Goal: Information Seeking & Learning: Learn about a topic

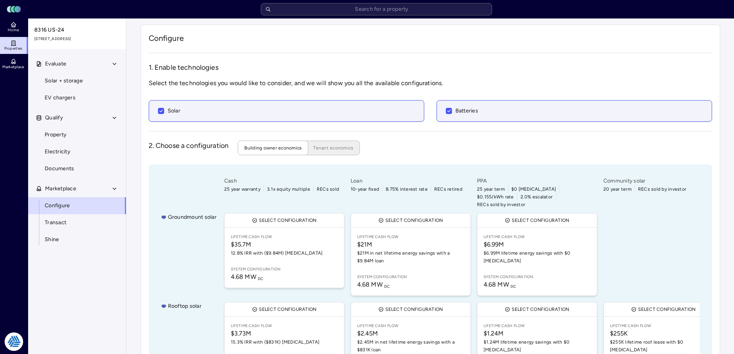
scroll to position [51, 0]
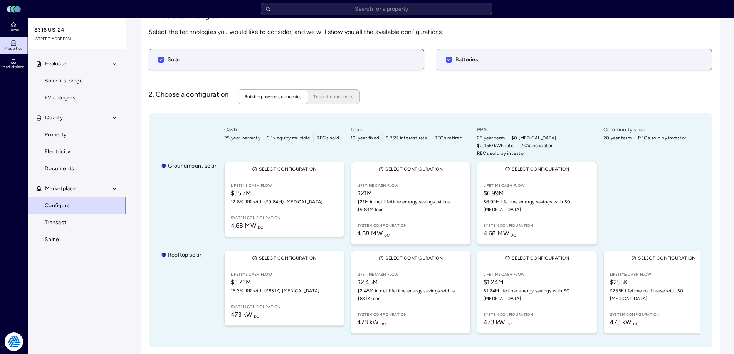
click at [11, 267] on div "Home Properties Marketplace" at bounding box center [14, 173] width 28 height 311
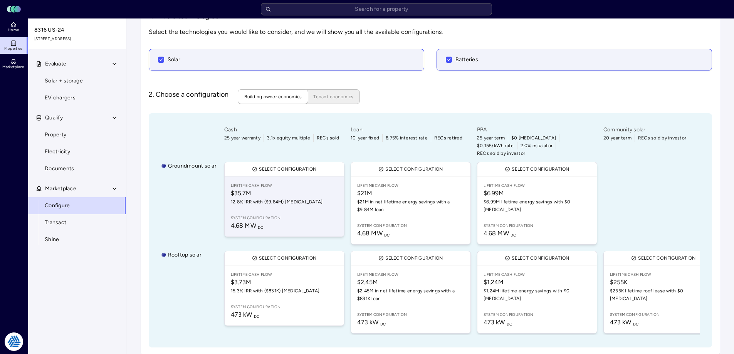
click at [268, 205] on link "Lifetime Cash Flow $35.7M 12.8% IRR with ($9.84M) [MEDICAL_DATA] System configu…" at bounding box center [284, 206] width 119 height 60
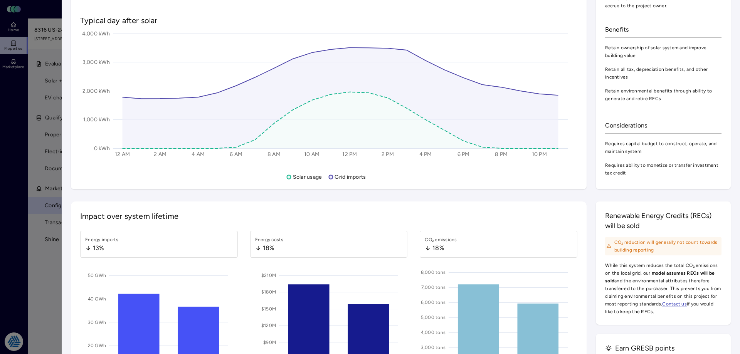
scroll to position [809, 0]
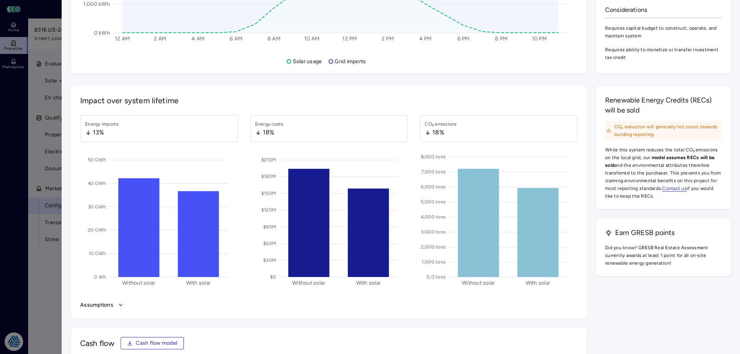
click at [101, 131] on div "13%" at bounding box center [102, 132] width 34 height 9
click at [91, 124] on div "Energy imports" at bounding box center [102, 124] width 34 height 8
click at [111, 306] on button "Assumptions" at bounding box center [328, 305] width 497 height 8
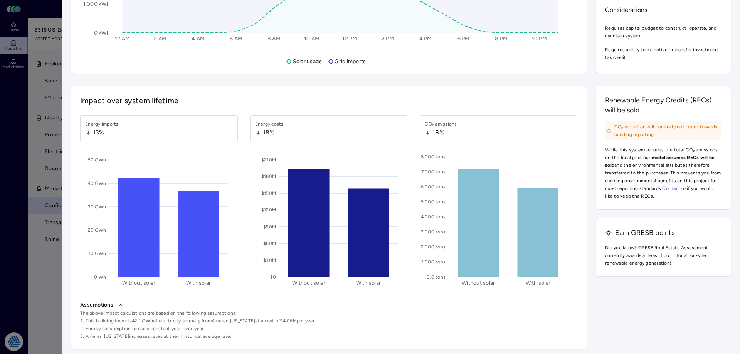
scroll to position [925, 0]
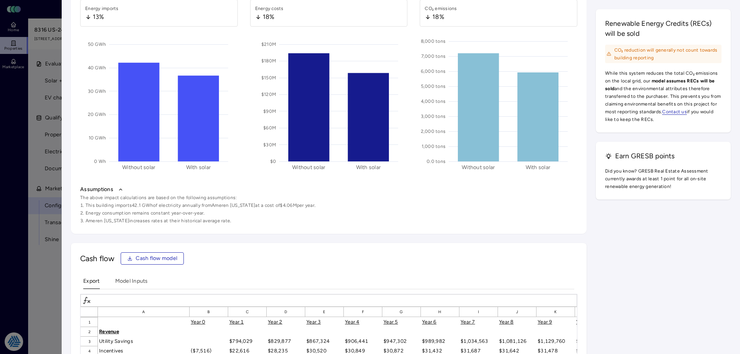
drag, startPoint x: 87, startPoint y: 194, endPoint x: 225, endPoint y: 227, distance: 142.2
click at [225, 227] on div "Impact over system lifetime Energy imports 13% 0 Wh 10 GWh 20 GWh 30 GWh 40 GWh…" at bounding box center [329, 102] width 516 height 264
click at [230, 227] on div "Impact over system lifetime Energy imports 13% 0 Wh 10 GWh 20 GWh 30 GWh 40 GWh…" at bounding box center [329, 102] width 516 height 264
drag, startPoint x: 237, startPoint y: 225, endPoint x: 113, endPoint y: 200, distance: 127.3
click at [113, 200] on div "Assumptions The above impact calculations are based on the following assumption…" at bounding box center [329, 205] width 500 height 42
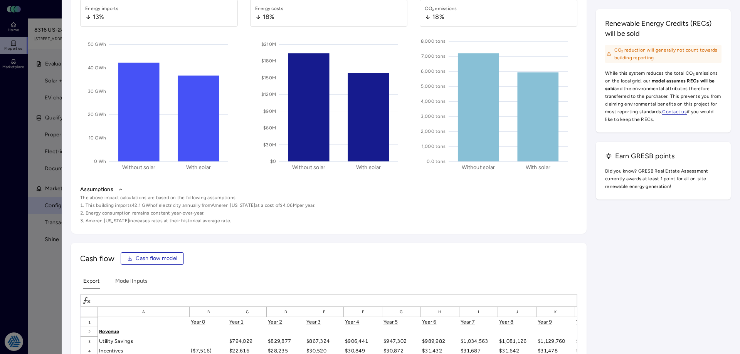
click at [113, 200] on span "The above impact calculations are based on the following assumptions:" at bounding box center [328, 198] width 497 height 8
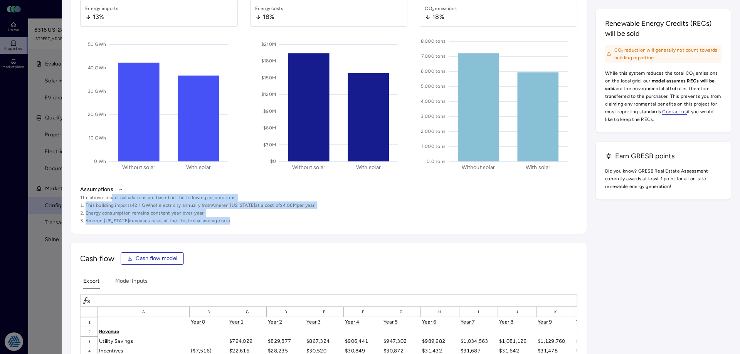
drag, startPoint x: 112, startPoint y: 198, endPoint x: 216, endPoint y: 224, distance: 107.4
click at [215, 224] on div "The above impact calculations are based on the following assumptions: This buil…" at bounding box center [328, 209] width 497 height 31
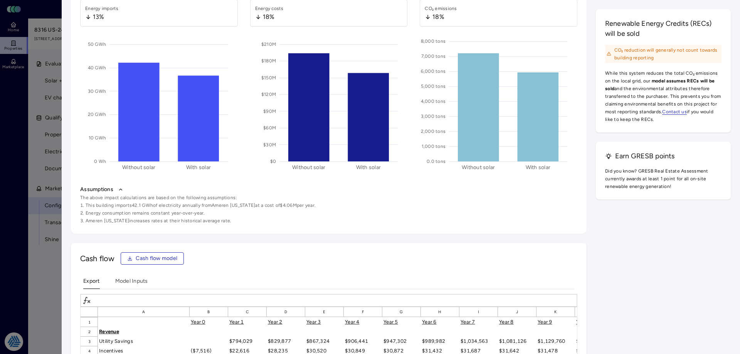
click at [218, 225] on div "Assumptions The above impact calculations are based on the following assumption…" at bounding box center [329, 205] width 500 height 42
drag, startPoint x: 225, startPoint y: 223, endPoint x: 102, endPoint y: 198, distance: 125.1
click at [102, 198] on div "The above impact calculations are based on the following assumptions: This buil…" at bounding box center [328, 209] width 497 height 31
click at [102, 198] on span "The above impact calculations are based on the following assumptions:" at bounding box center [328, 198] width 497 height 8
drag, startPoint x: 97, startPoint y: 187, endPoint x: 235, endPoint y: 225, distance: 142.3
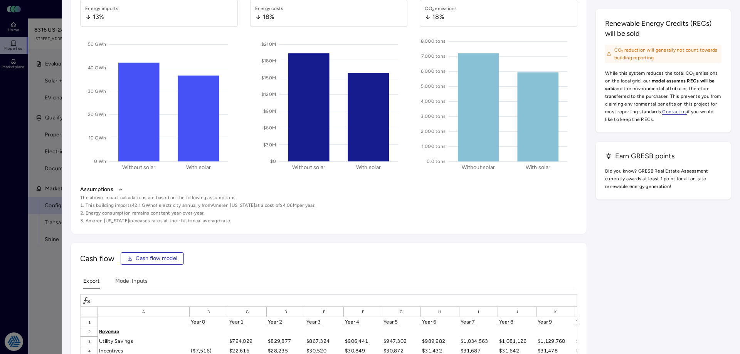
click at [235, 225] on div "Assumptions The above impact calculations are based on the following assumption…" at bounding box center [329, 205] width 500 height 42
drag, startPoint x: 235, startPoint y: 225, endPoint x: 95, endPoint y: 192, distance: 143.4
click at [95, 192] on div "Assumptions The above impact calculations are based on the following assumption…" at bounding box center [329, 205] width 500 height 42
click at [95, 192] on button "Assumptions" at bounding box center [328, 189] width 497 height 8
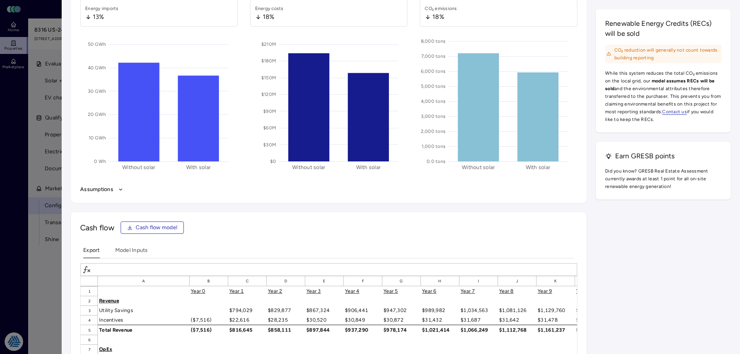
drag, startPoint x: 82, startPoint y: 189, endPoint x: 94, endPoint y: 189, distance: 11.9
click at [139, 203] on div "Impact over system lifetime Energy imports 13% 0 Wh 10 GWh 20 GWh 30 GWh 40 GWh…" at bounding box center [329, 86] width 516 height 233
click at [99, 191] on button "Assumptions" at bounding box center [328, 189] width 497 height 8
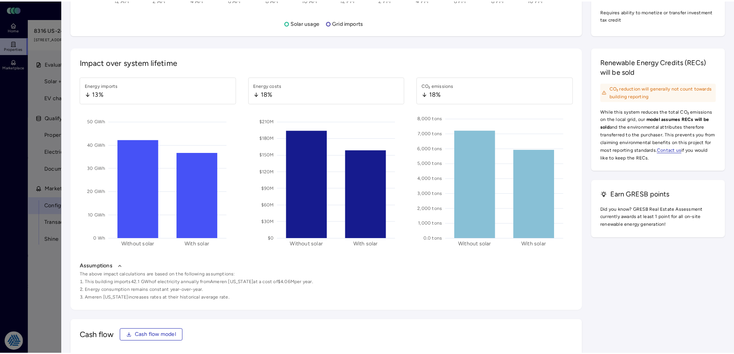
scroll to position [617, 0]
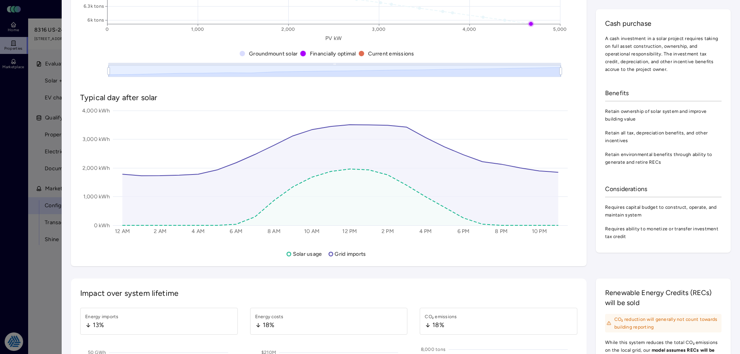
click at [24, 208] on div at bounding box center [370, 177] width 740 height 354
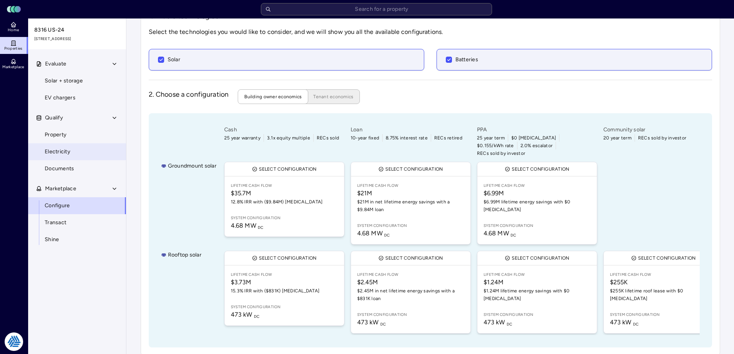
click at [70, 154] on span "Electricity" at bounding box center [57, 152] width 25 height 8
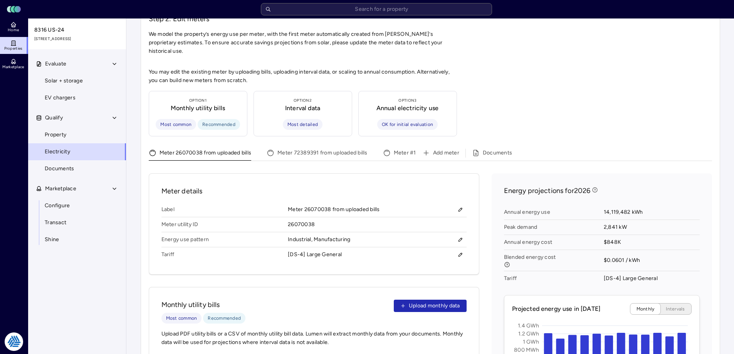
scroll to position [193, 0]
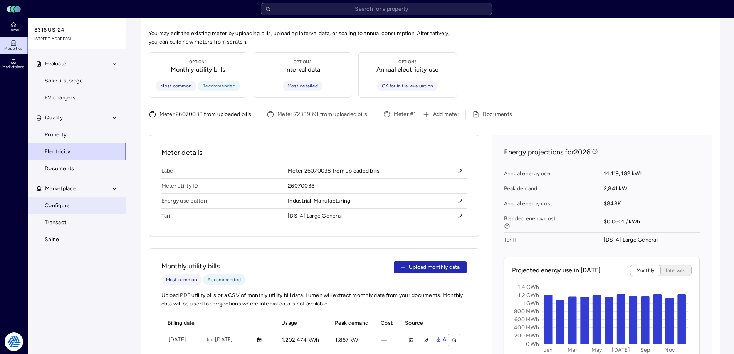
click at [54, 207] on span "Configure" at bounding box center [57, 206] width 25 height 8
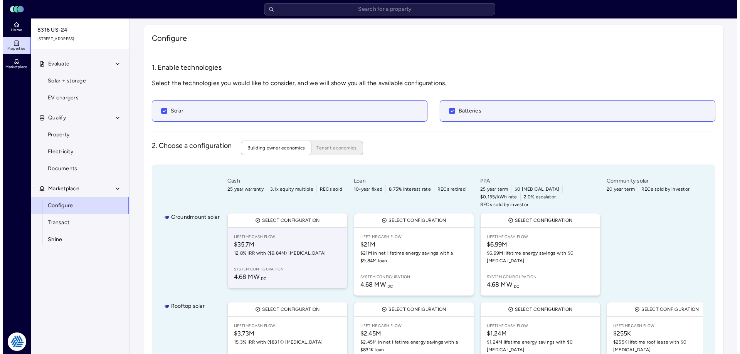
scroll to position [57, 0]
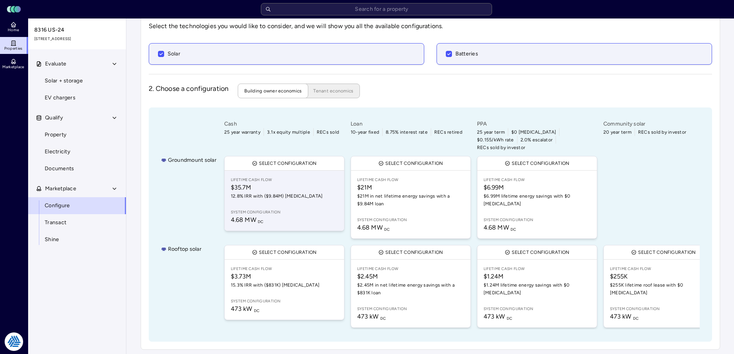
click at [284, 192] on span "12.8% IRR with ($9.84M) [MEDICAL_DATA]" at bounding box center [284, 196] width 107 height 8
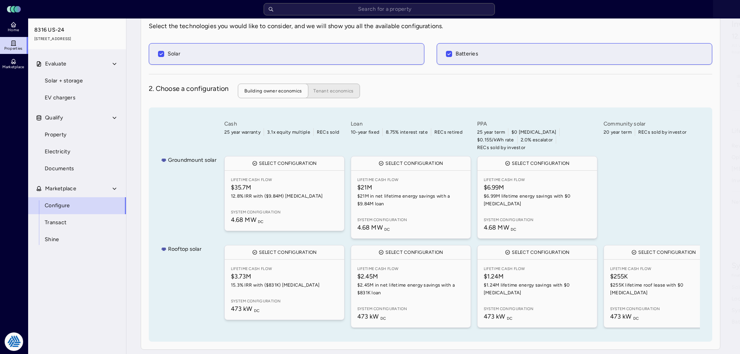
click at [278, 195] on div at bounding box center [370, 177] width 740 height 354
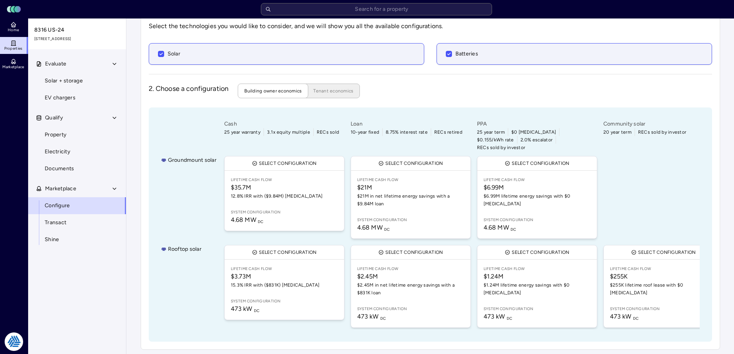
click at [278, 195] on link "Lifetime Cash Flow $35.7M 12.8% IRR with ($9.84M) [MEDICAL_DATA] System configu…" at bounding box center [284, 201] width 119 height 60
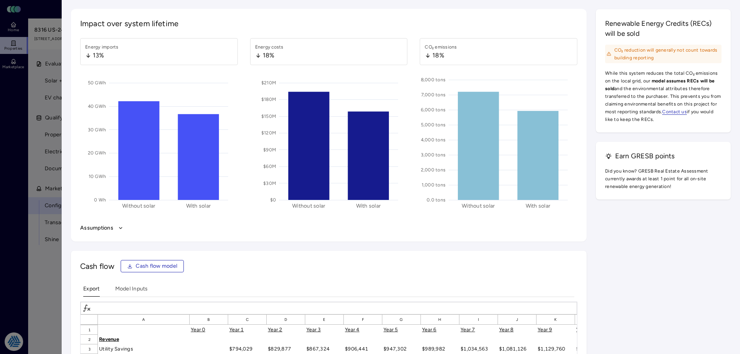
scroll to position [925, 0]
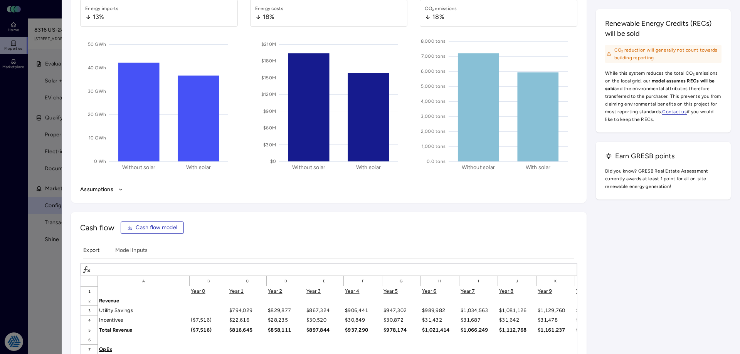
click at [110, 194] on div "Assumptions" at bounding box center [329, 190] width 500 height 12
click at [112, 191] on button "Assumptions" at bounding box center [328, 189] width 497 height 8
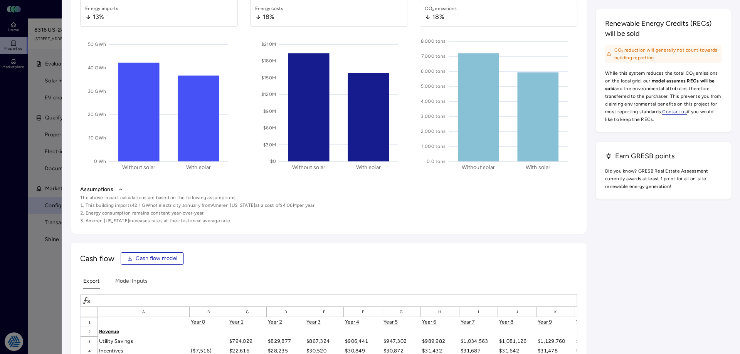
click at [110, 187] on button "Assumptions" at bounding box center [328, 189] width 497 height 8
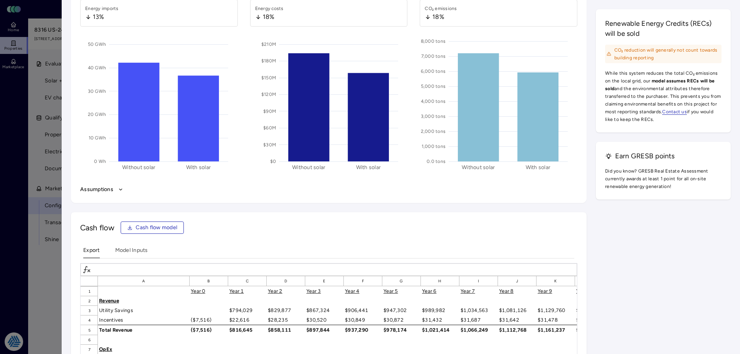
click at [22, 268] on div at bounding box center [370, 177] width 740 height 354
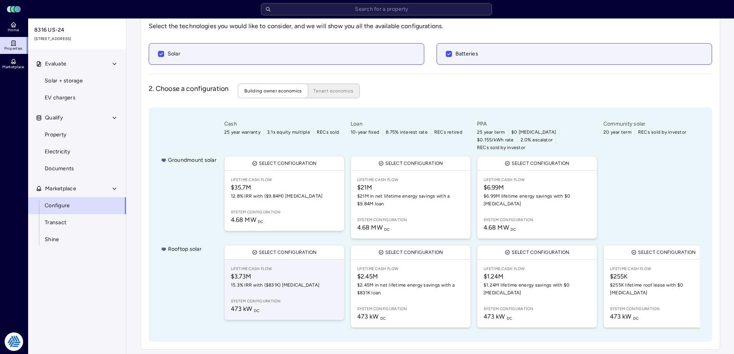
click at [277, 281] on span "15.3% IRR with ($831K) [MEDICAL_DATA]" at bounding box center [284, 285] width 107 height 8
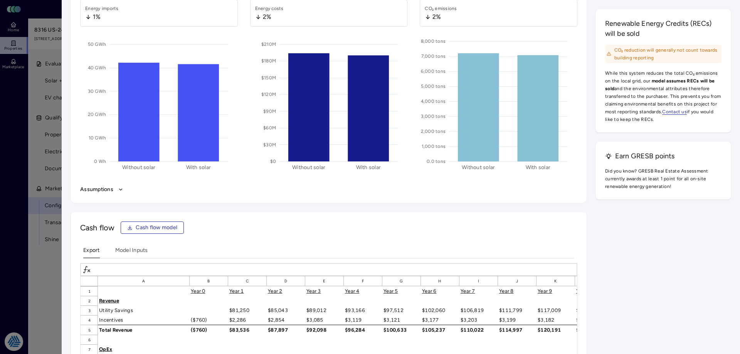
scroll to position [1040, 0]
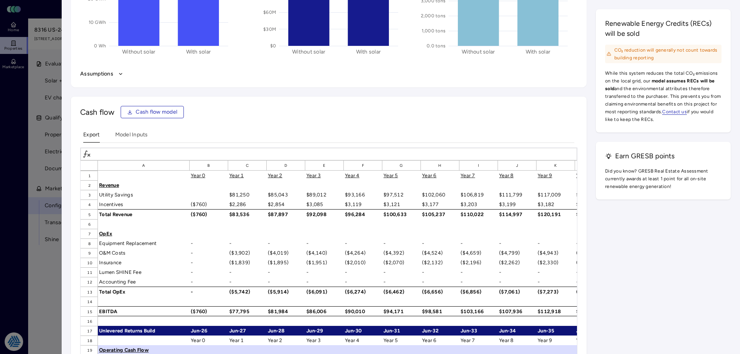
click at [100, 75] on button "Assumptions" at bounding box center [328, 74] width 497 height 8
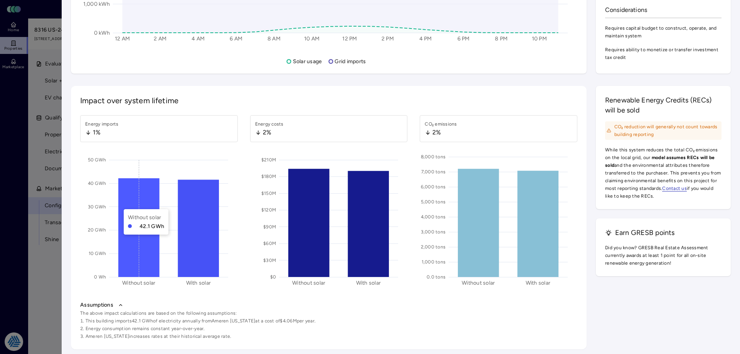
scroll to position [848, 0]
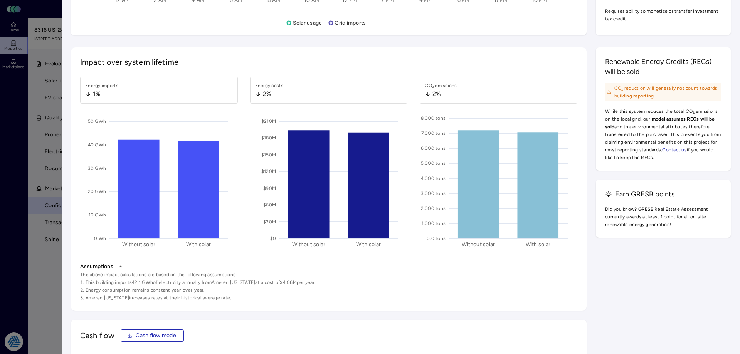
drag, startPoint x: 18, startPoint y: 108, endPoint x: 32, endPoint y: 111, distance: 14.6
click at [18, 108] on div at bounding box center [370, 177] width 740 height 354
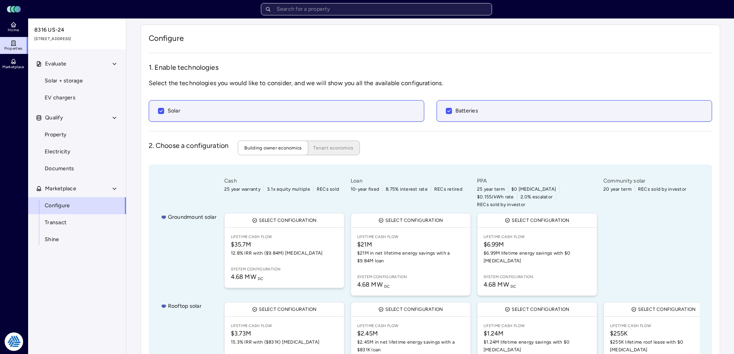
click at [378, 3] on input "text" at bounding box center [376, 9] width 231 height 12
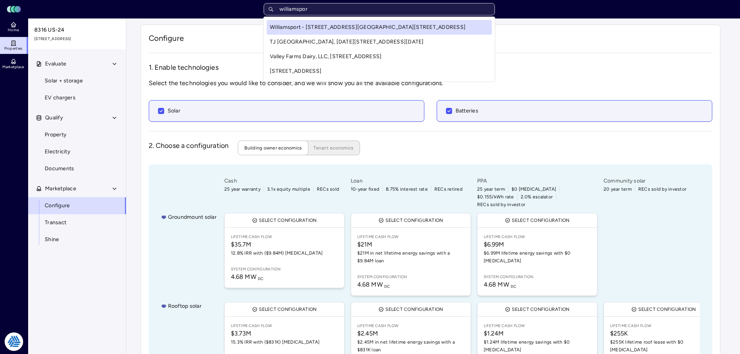
type input "williamsport"
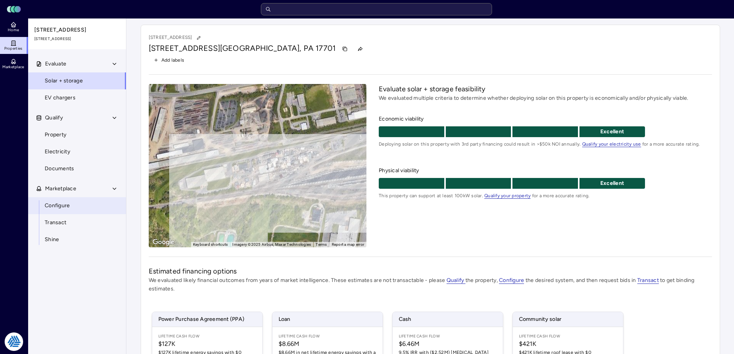
click at [59, 213] on link "Configure" at bounding box center [77, 205] width 99 height 17
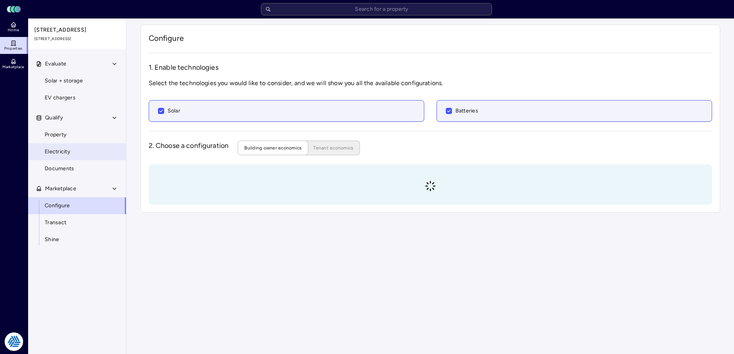
click at [53, 149] on span "Electricity" at bounding box center [57, 152] width 25 height 8
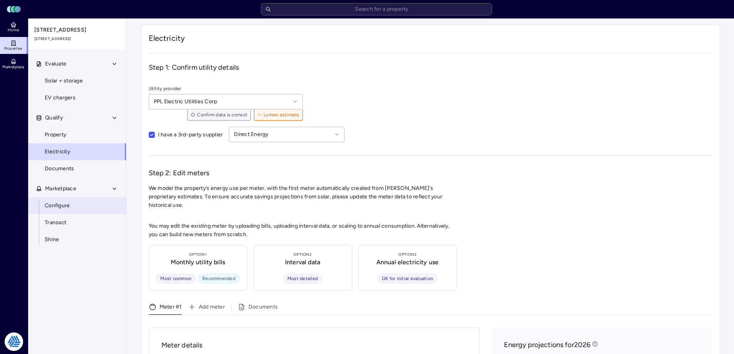
click at [55, 200] on link "Configure" at bounding box center [77, 205] width 99 height 17
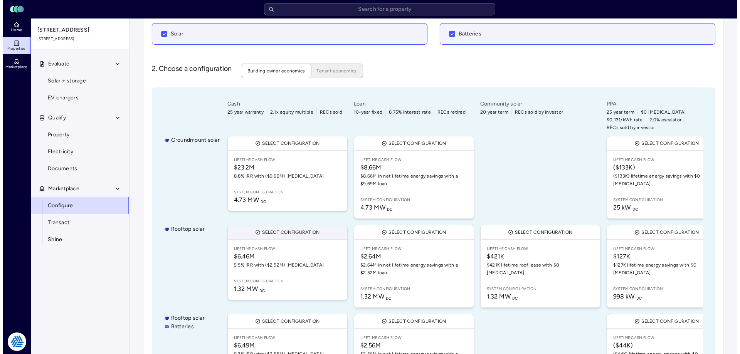
scroll to position [116, 0]
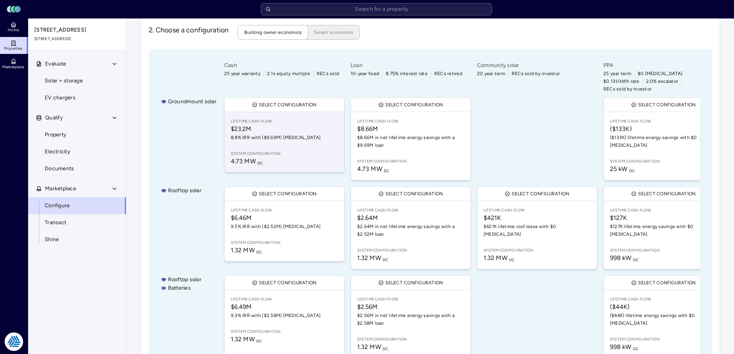
click at [290, 124] on span "$23.2M" at bounding box center [284, 128] width 107 height 9
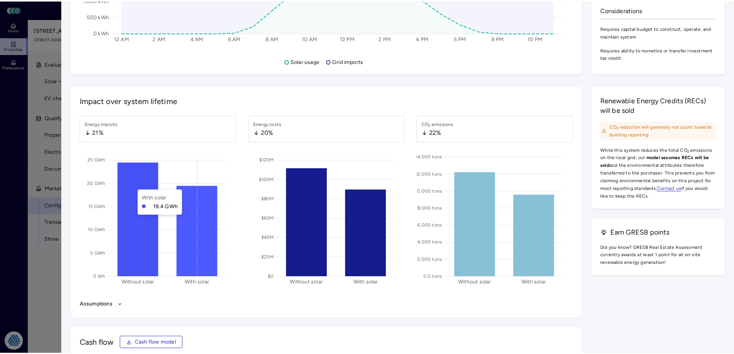
scroll to position [925, 0]
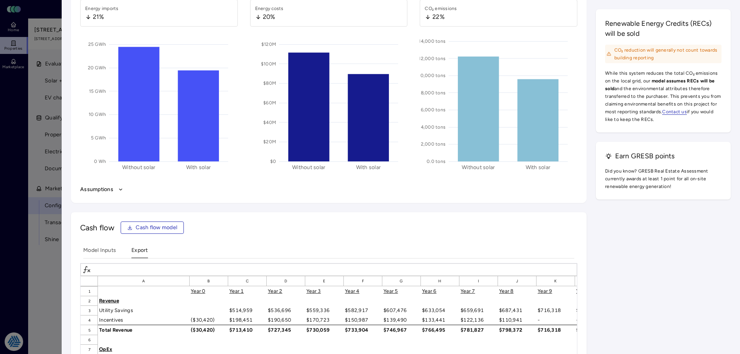
click at [123, 191] on icon "button" at bounding box center [120, 189] width 5 height 5
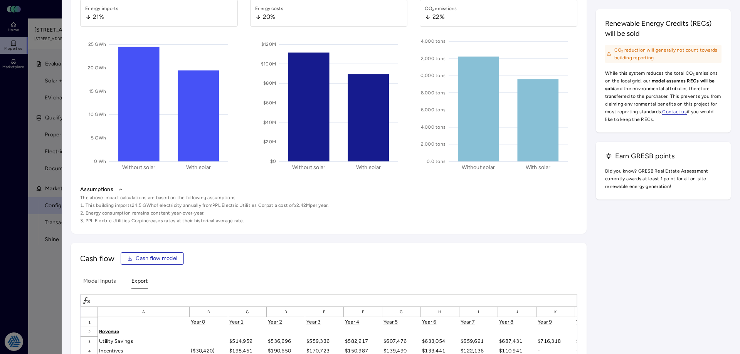
click at [117, 189] on button "Assumptions" at bounding box center [328, 189] width 497 height 8
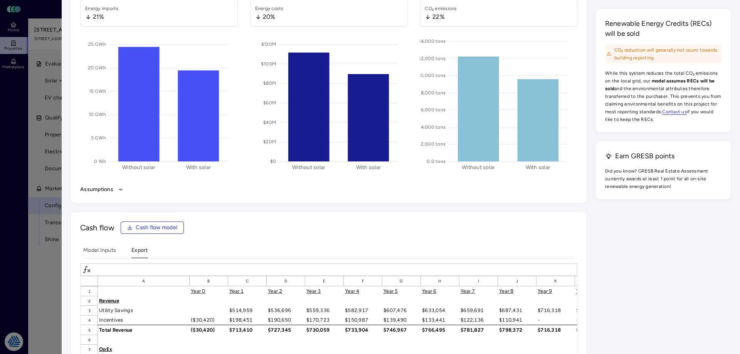
click at [31, 277] on div at bounding box center [370, 177] width 740 height 354
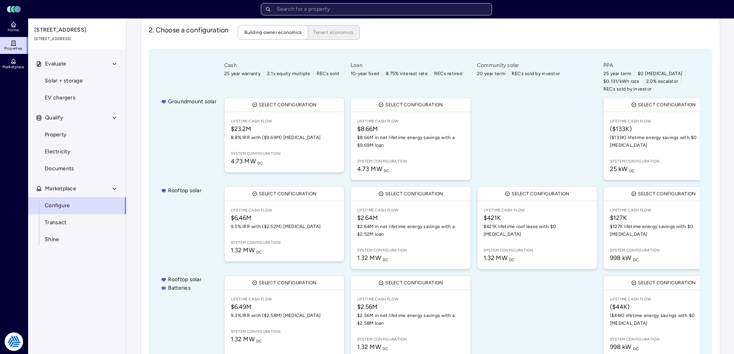
click at [440, 11] on input "text" at bounding box center [376, 9] width 231 height 12
click at [408, 46] on div "1. Enable technologies Select the technologies you would like to consider, and …" at bounding box center [430, 172] width 563 height 450
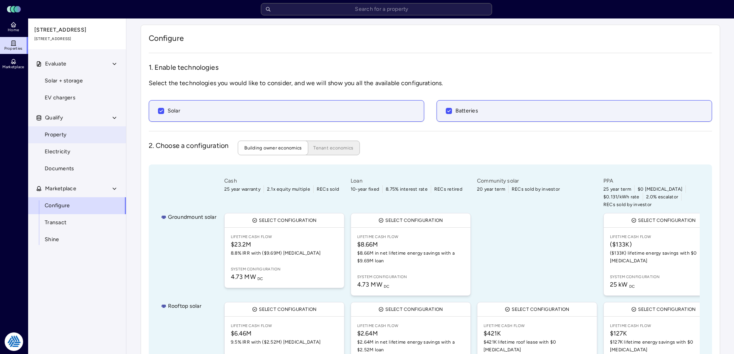
click at [68, 130] on link "Property" at bounding box center [77, 134] width 99 height 17
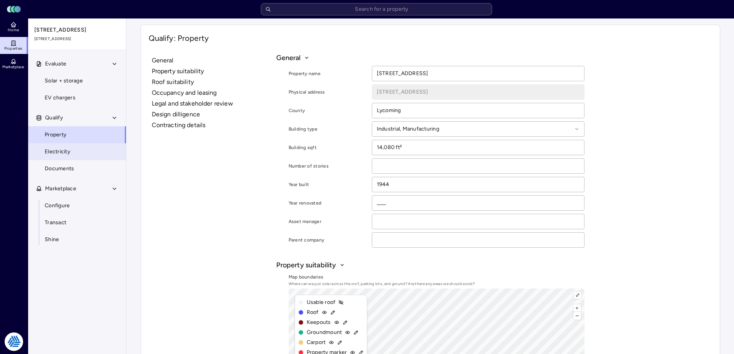
click at [75, 148] on link "Electricity" at bounding box center [77, 151] width 99 height 17
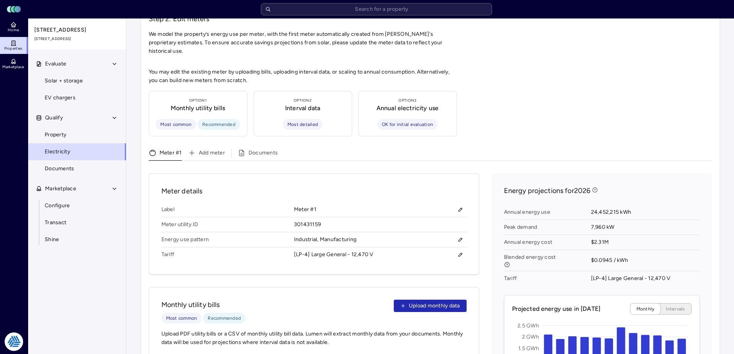
scroll to position [231, 0]
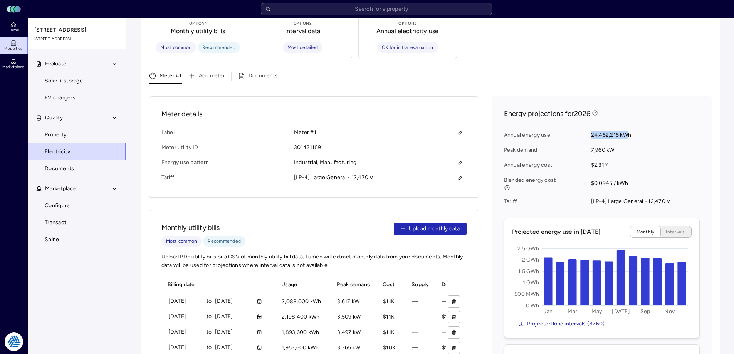
drag, startPoint x: 590, startPoint y: 127, endPoint x: 629, endPoint y: 126, distance: 38.5
click at [629, 126] on div "Annual energy use 24,452,215 kWh Peak demand 7,960 kW Annual energy cost $2.31M…" at bounding box center [602, 168] width 196 height 87
click at [629, 128] on span "24,452,215 kWh" at bounding box center [645, 135] width 109 height 15
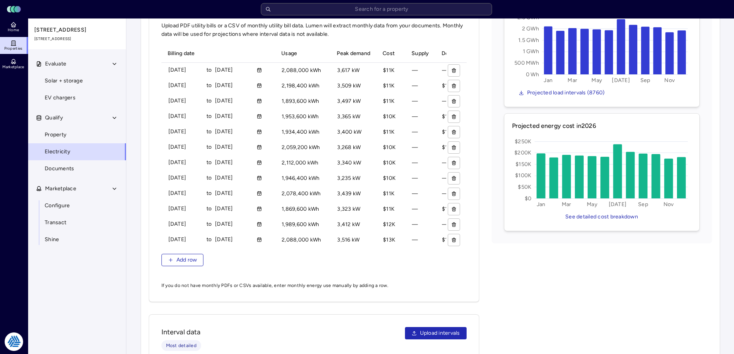
scroll to position [424, 0]
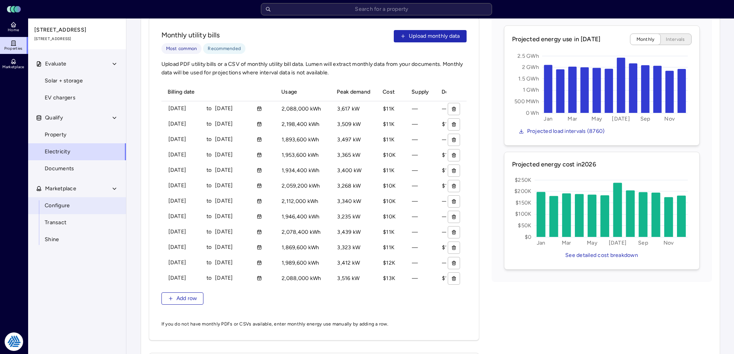
click at [84, 206] on link "Configure" at bounding box center [77, 205] width 99 height 17
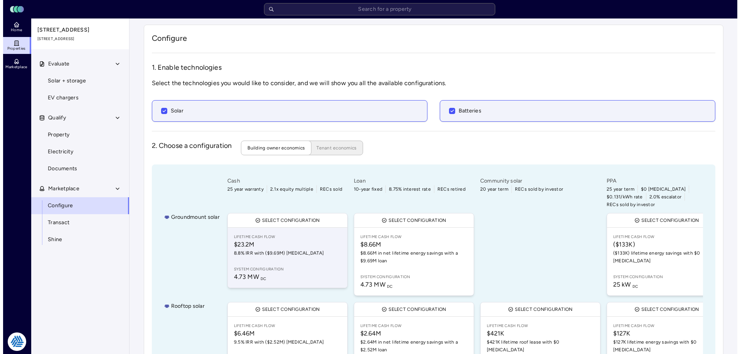
scroll to position [77, 0]
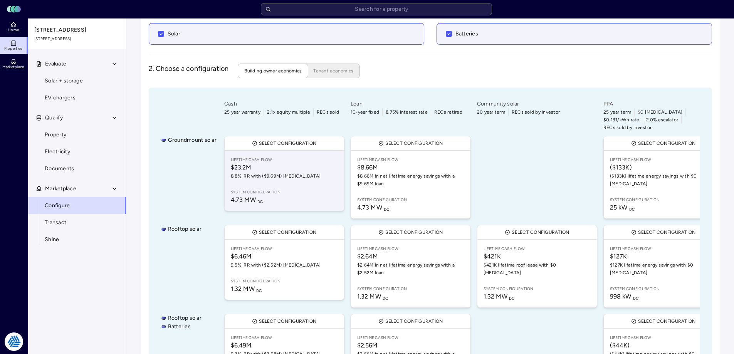
click at [274, 157] on span "Lifetime Cash Flow" at bounding box center [284, 160] width 107 height 6
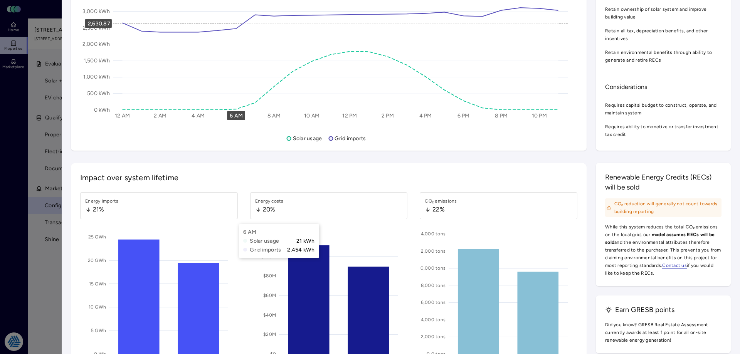
scroll to position [809, 0]
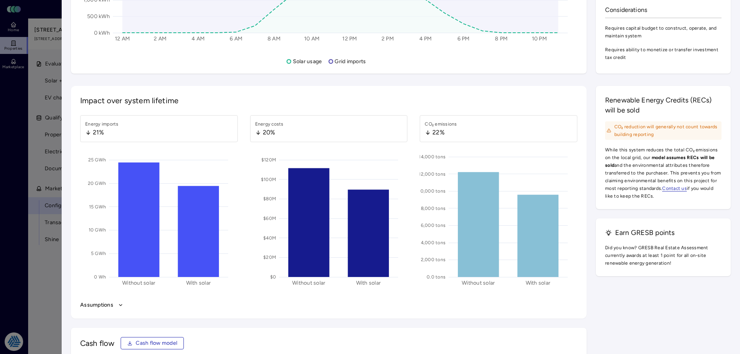
click at [115, 304] on button "Assumptions" at bounding box center [328, 305] width 497 height 8
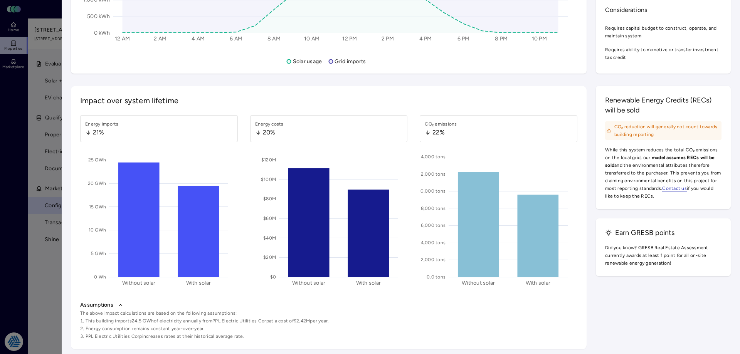
scroll to position [886, 0]
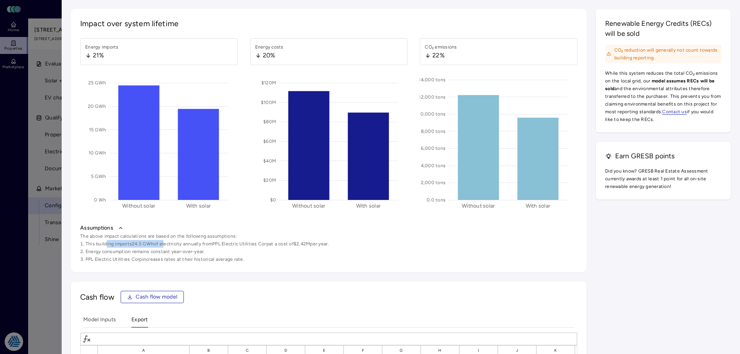
drag, startPoint x: 106, startPoint y: 242, endPoint x: 162, endPoint y: 247, distance: 56.4
click at [162, 247] on li "This building imports 24.5 GWh of electricity annually from PPL Electric Utilit…" at bounding box center [328, 244] width 497 height 8
click at [150, 239] on span "The above impact calculations are based on the following assumptions:" at bounding box center [328, 236] width 497 height 8
drag, startPoint x: 130, startPoint y: 243, endPoint x: 148, endPoint y: 244, distance: 17.7
click at [148, 244] on li "This building imports 24.5 GWh of electricity annually from PPL Electric Utilit…" at bounding box center [328, 244] width 497 height 8
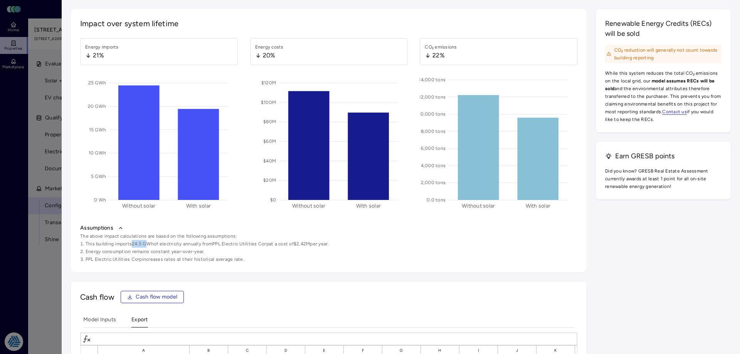
click at [148, 244] on li "This building imports 24.5 GWh of electricity annually from PPL Electric Utilit…" at bounding box center [328, 244] width 497 height 8
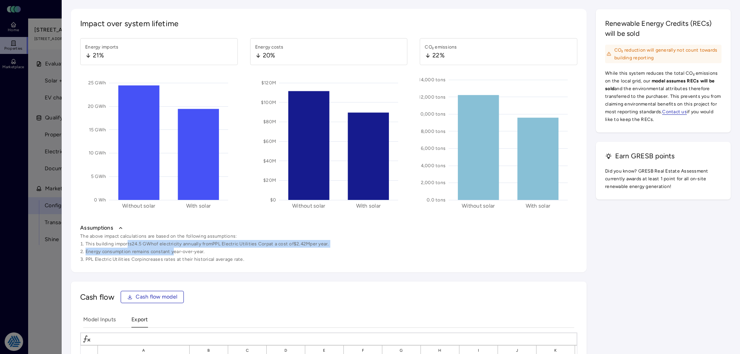
drag, startPoint x: 129, startPoint y: 242, endPoint x: 173, endPoint y: 248, distance: 44.3
click at [173, 248] on ol "This building imports 24.5 GWh of electricity annually from PPL Electric Utilit…" at bounding box center [328, 251] width 497 height 23
click at [173, 248] on li "Energy consumption remains constant year-over-year." at bounding box center [328, 252] width 497 height 8
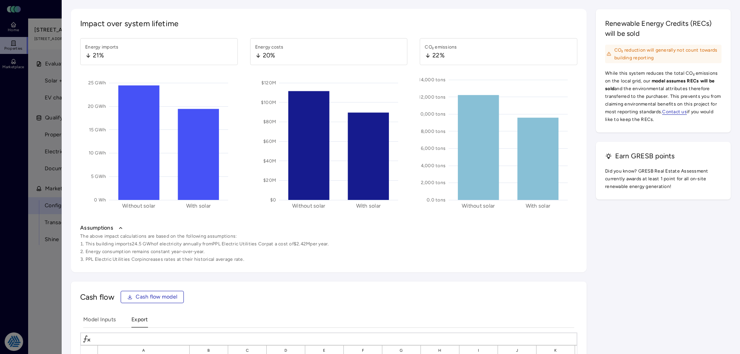
click at [27, 255] on div at bounding box center [370, 177] width 740 height 354
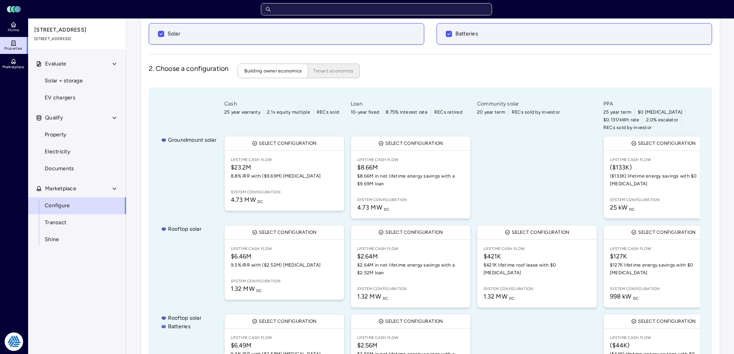
click at [334, 12] on input "text" at bounding box center [376, 9] width 231 height 12
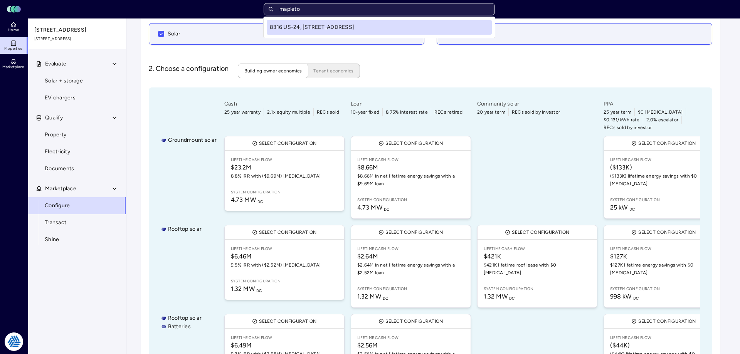
type input "mapleton"
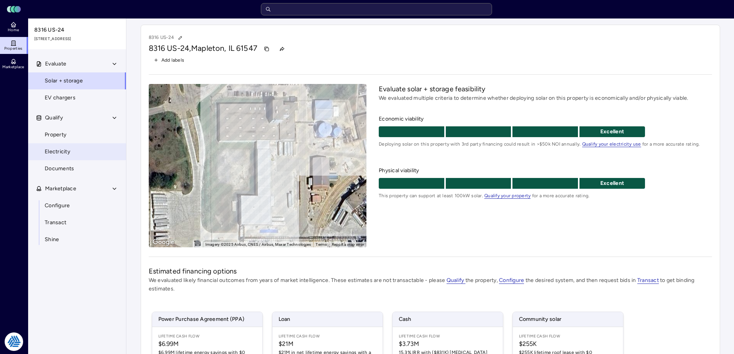
click at [61, 148] on span "Electricity" at bounding box center [57, 152] width 25 height 8
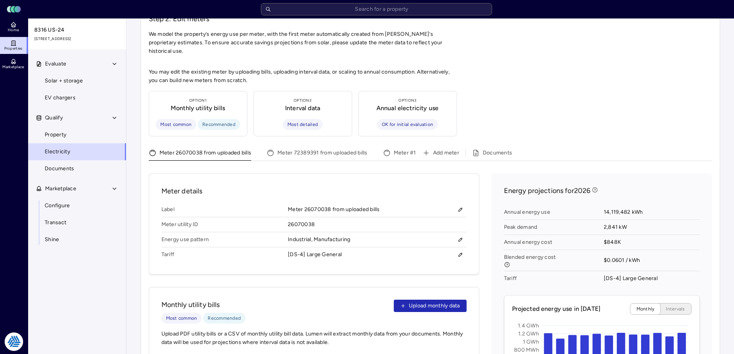
scroll to position [193, 0]
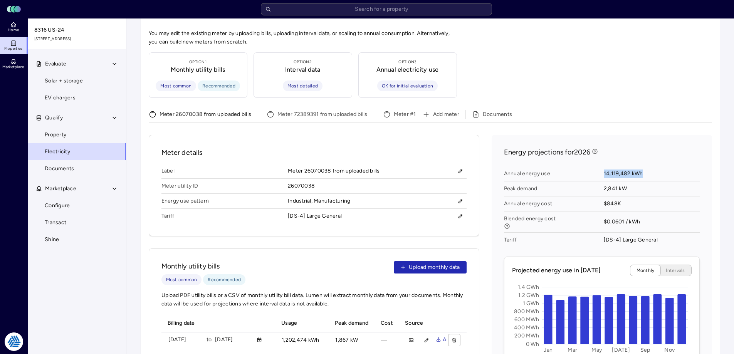
drag, startPoint x: 603, startPoint y: 163, endPoint x: 645, endPoint y: 167, distance: 43.0
click at [645, 167] on div "Annual energy use 14,119,482 kWh Peak demand 2,841 kW Annual energy cost $848K …" at bounding box center [602, 206] width 196 height 87
click at [647, 166] on span "14,119,482 kWh" at bounding box center [652, 173] width 96 height 15
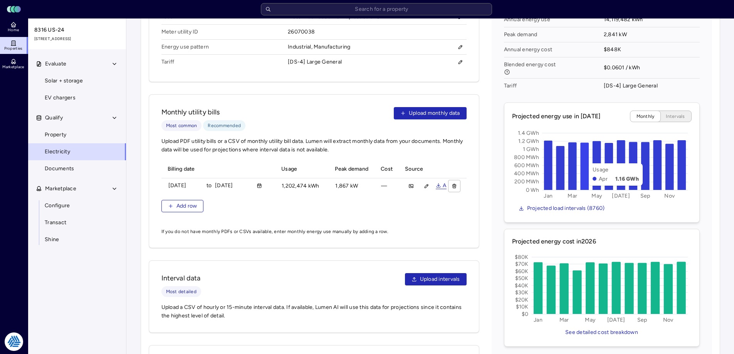
scroll to position [231, 0]
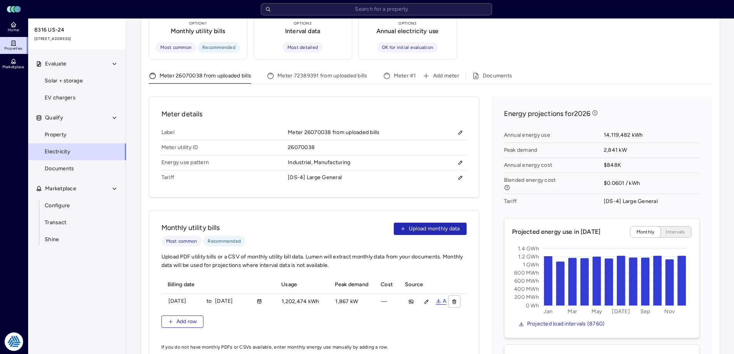
click at [137, 164] on div "Electricity Step 1: Confirm utility details Utility provider Ameren [US_STATE] …" at bounding box center [430, 174] width 592 height 774
click at [636, 128] on span "14,119,482 kWh" at bounding box center [652, 135] width 96 height 15
click at [58, 204] on span "Configure" at bounding box center [57, 206] width 25 height 8
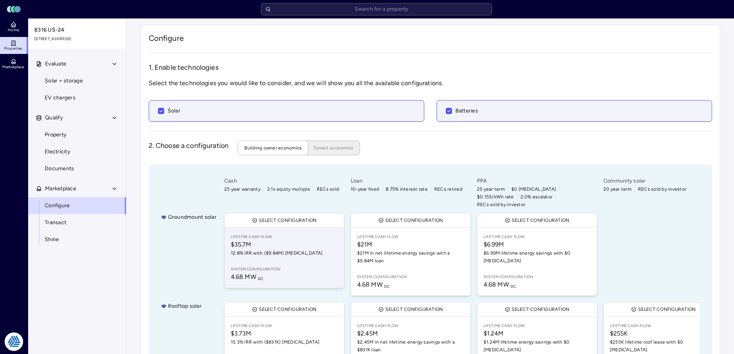
click at [276, 249] on span "12.8% IRR with ($9.84M) [MEDICAL_DATA]" at bounding box center [284, 253] width 107 height 8
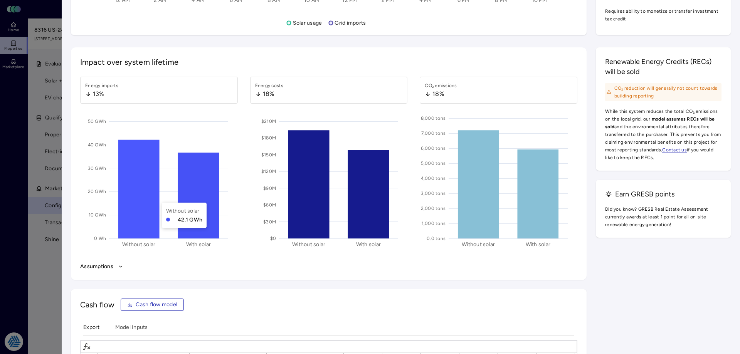
scroll to position [963, 0]
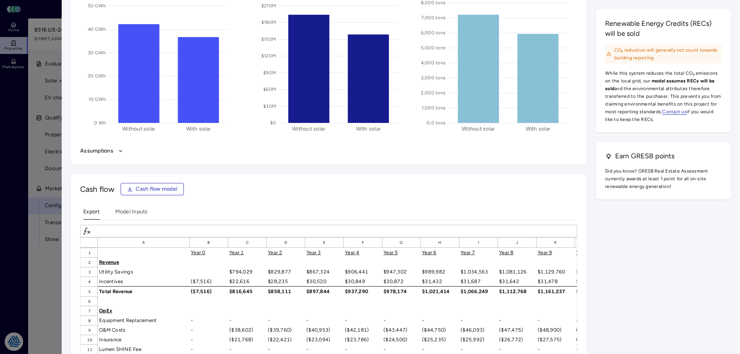
click at [116, 151] on button "Assumptions" at bounding box center [328, 151] width 497 height 8
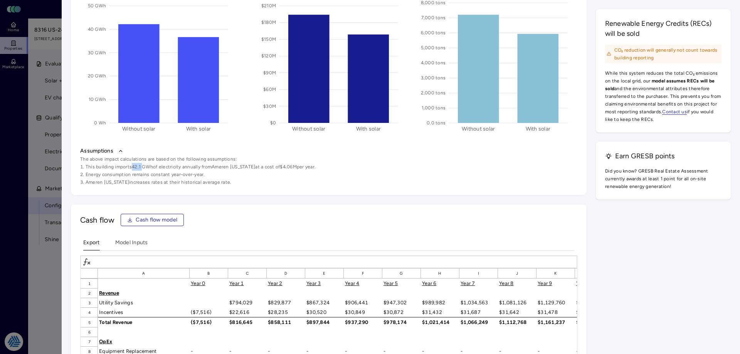
drag, startPoint x: 131, startPoint y: 167, endPoint x: 141, endPoint y: 166, distance: 10.0
click at [141, 166] on li "This building imports 42.1 GWh of electricity annually from [GEOGRAPHIC_DATA] […" at bounding box center [328, 167] width 497 height 8
click at [142, 166] on li "This building imports 42.1 GWh of electricity annually from [GEOGRAPHIC_DATA] […" at bounding box center [328, 167] width 497 height 8
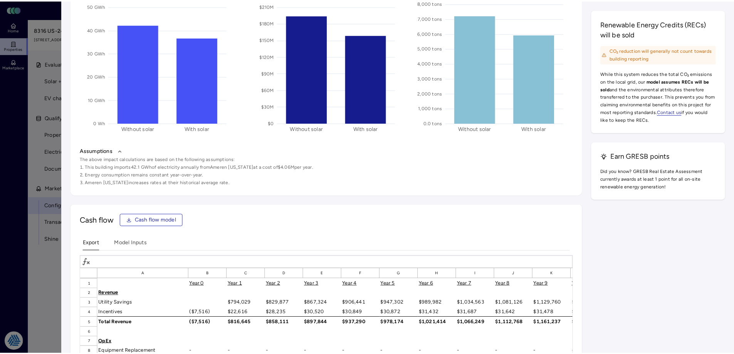
scroll to position [809, 0]
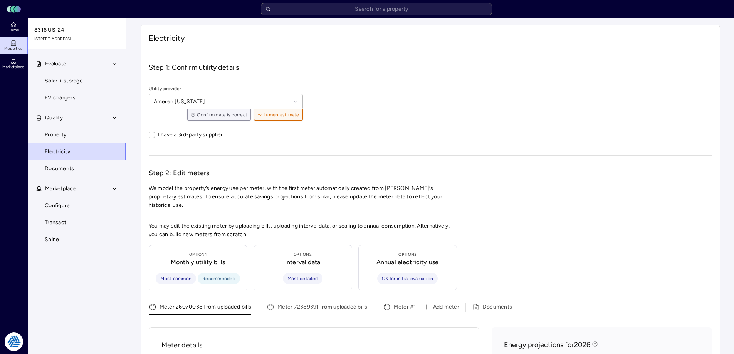
scroll to position [231, 0]
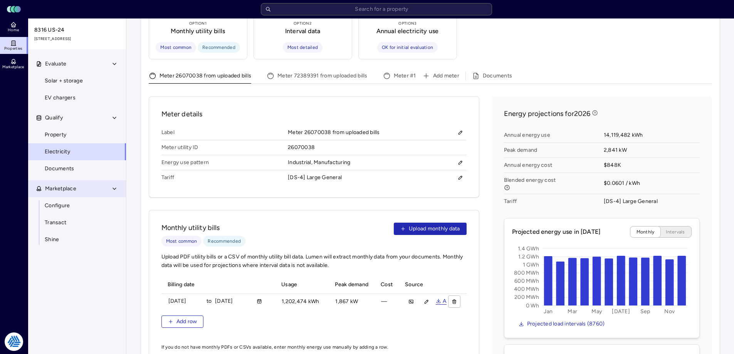
drag, startPoint x: 36, startPoint y: 197, endPoint x: 41, endPoint y: 194, distance: 6.1
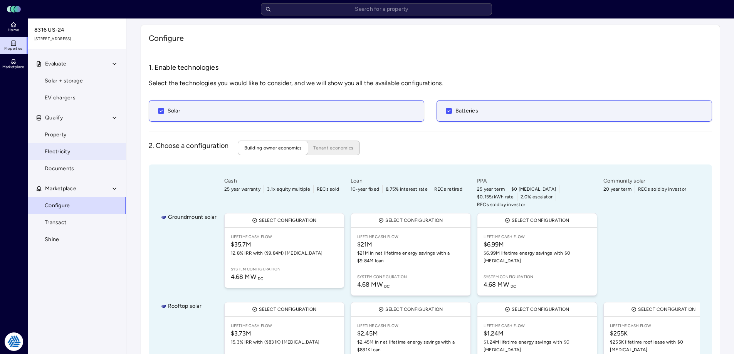
click at [69, 155] on span "Electricity" at bounding box center [57, 152] width 25 height 8
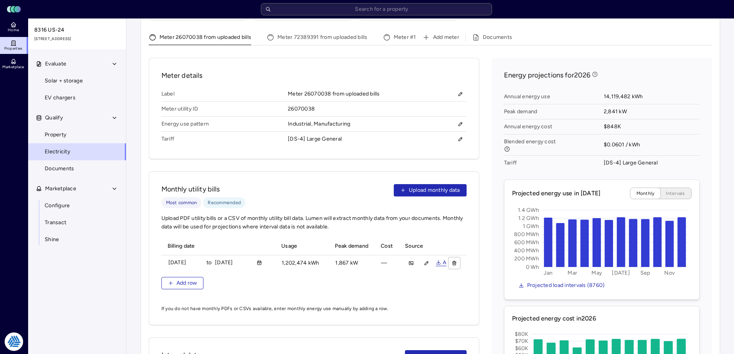
click at [138, 263] on div "Electricity Step 1: Confirm utility details Utility provider Ameren [US_STATE] …" at bounding box center [430, 136] width 592 height 774
click at [55, 210] on span "Configure" at bounding box center [57, 206] width 25 height 8
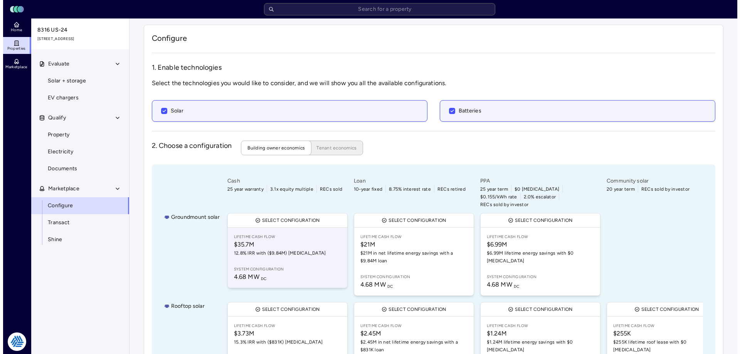
scroll to position [57, 0]
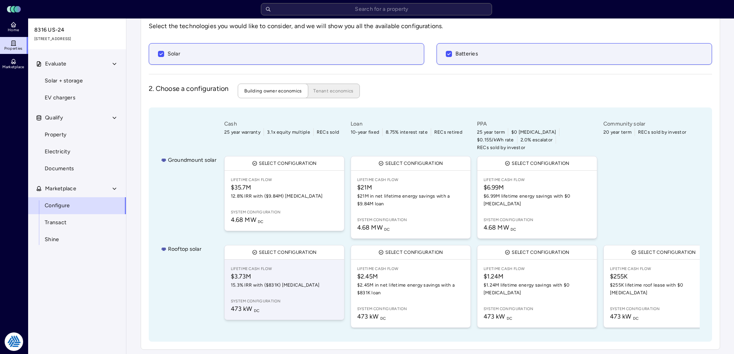
click at [297, 266] on span "Lifetime Cash Flow" at bounding box center [284, 269] width 107 height 6
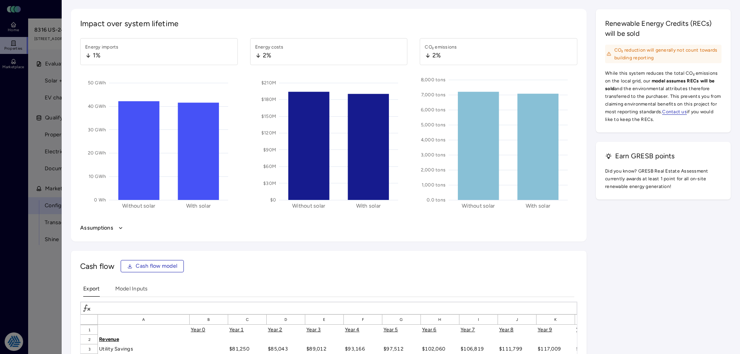
scroll to position [925, 0]
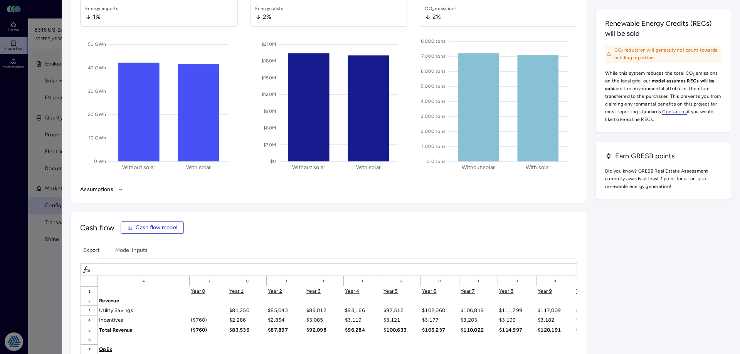
click at [108, 184] on div "Assumptions" at bounding box center [329, 190] width 500 height 12
click at [106, 190] on button "Assumptions" at bounding box center [328, 189] width 497 height 8
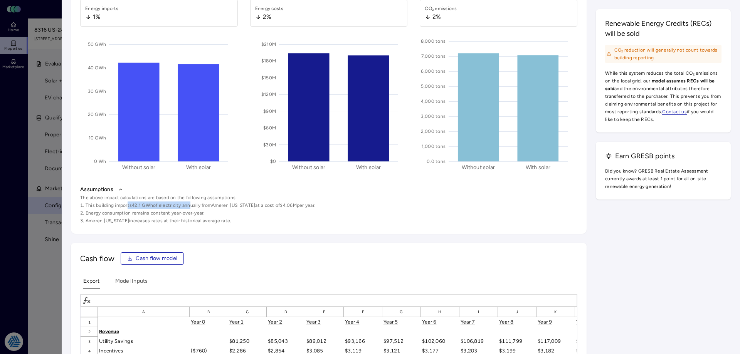
drag, startPoint x: 126, startPoint y: 206, endPoint x: 189, endPoint y: 208, distance: 63.2
click at [189, 208] on li "This building imports 42.1 GWh of electricity annually from [GEOGRAPHIC_DATA] […" at bounding box center [328, 206] width 497 height 8
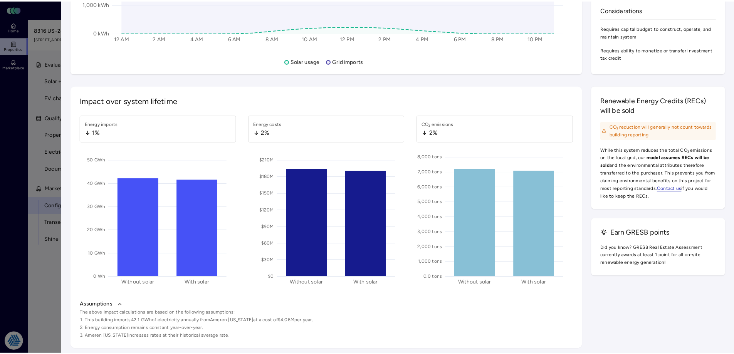
scroll to position [655, 0]
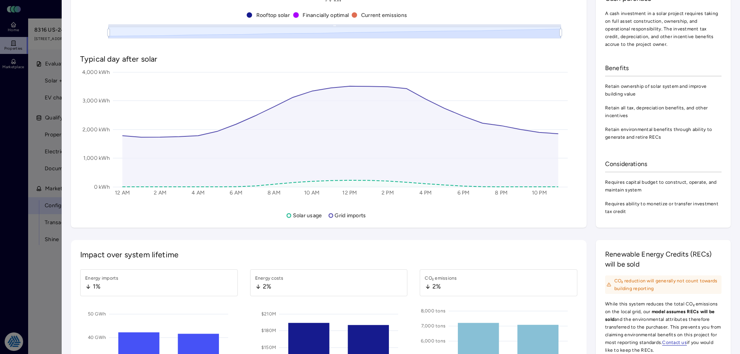
click at [17, 166] on div at bounding box center [370, 177] width 740 height 354
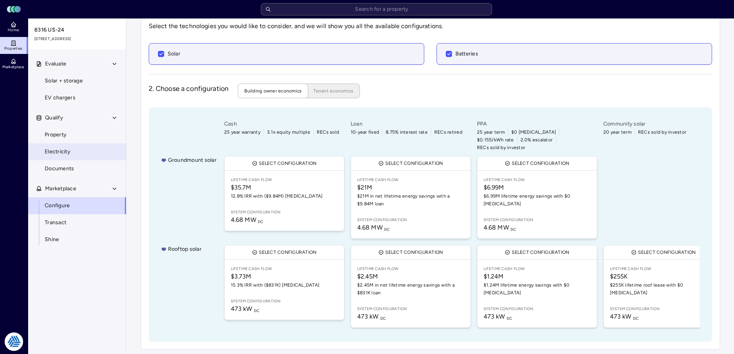
click at [65, 155] on span "Electricity" at bounding box center [57, 152] width 25 height 8
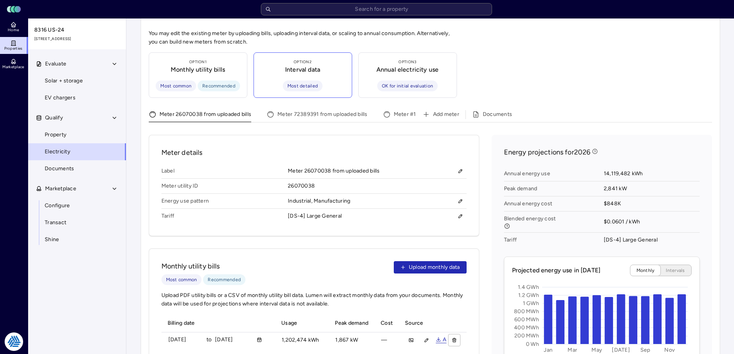
scroll to position [231, 0]
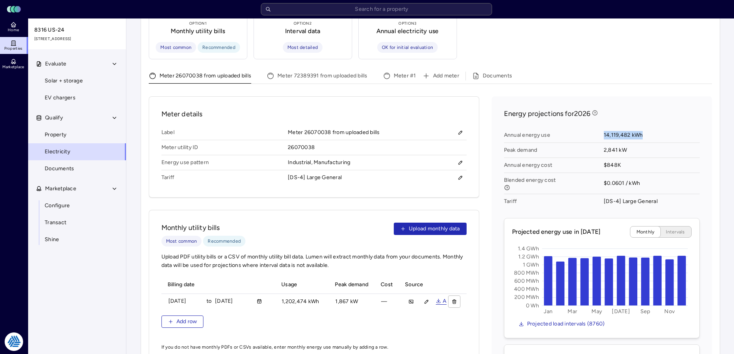
drag, startPoint x: 647, startPoint y: 125, endPoint x: 605, endPoint y: 126, distance: 42.8
click at [605, 128] on span "14,119,482 kWh" at bounding box center [652, 135] width 96 height 15
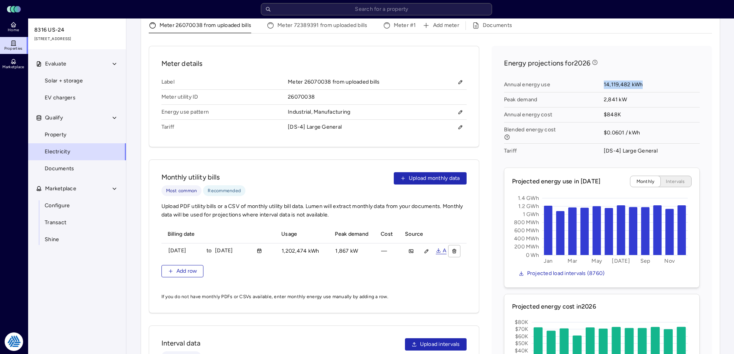
scroll to position [436, 0]
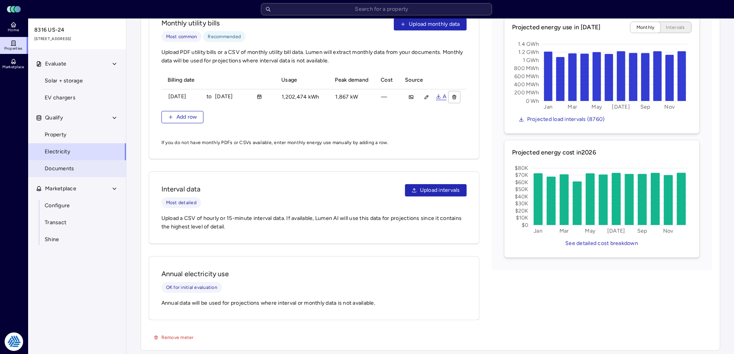
click at [88, 167] on link "Documents" at bounding box center [77, 168] width 99 height 17
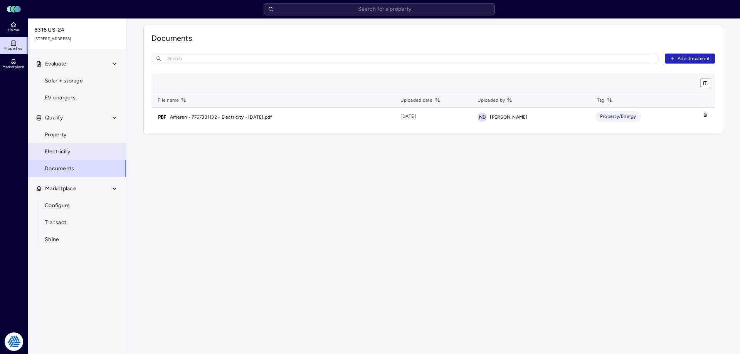
click at [60, 152] on span "Electricity" at bounding box center [57, 152] width 25 height 8
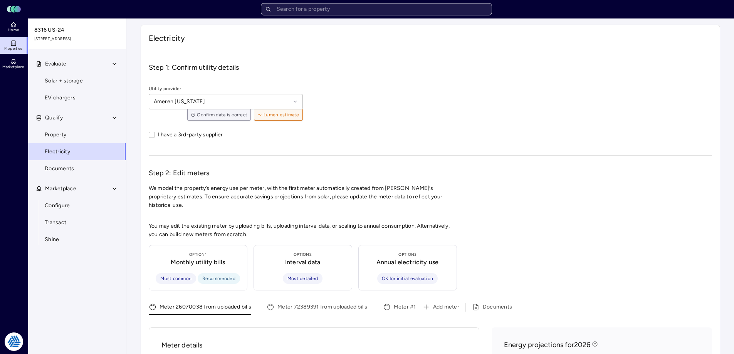
click at [325, 5] on input "text" at bounding box center [376, 9] width 231 height 12
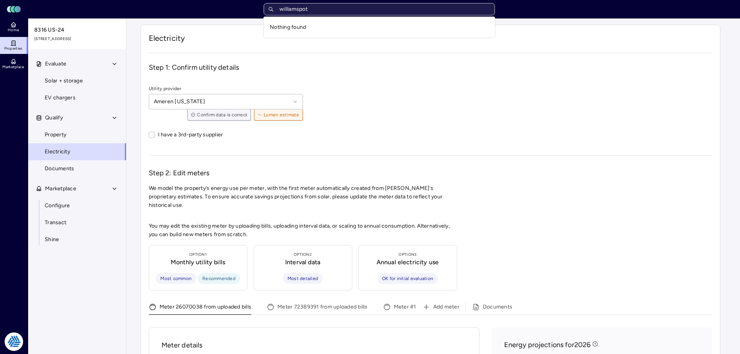
type input "williamspo"
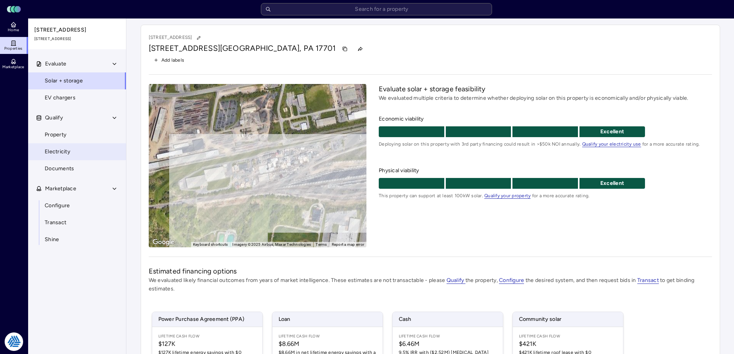
click at [72, 155] on link "Electricity" at bounding box center [77, 151] width 99 height 17
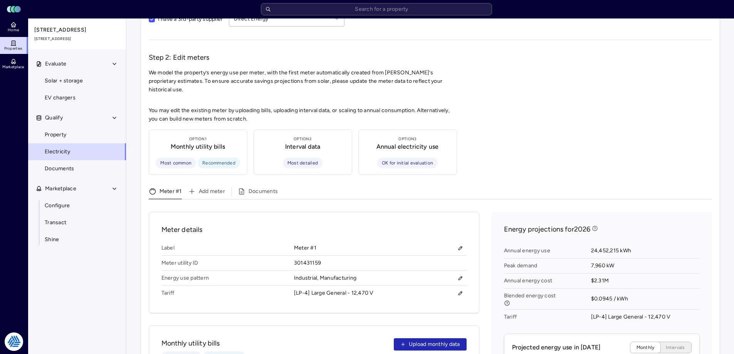
scroll to position [154, 0]
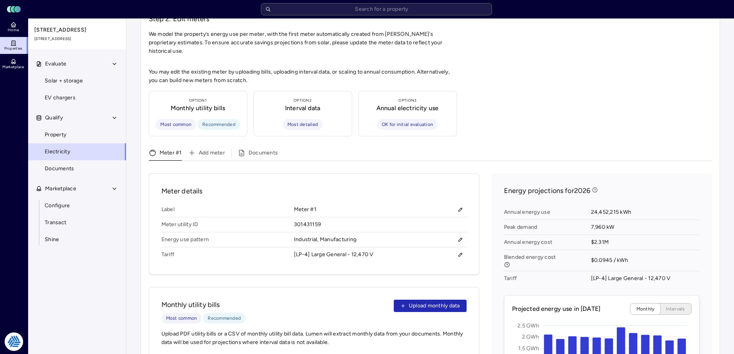
click at [128, 235] on div "Your estimates have been updated Electricity Step 1: Confirm utility details Ut…" at bounding box center [430, 336] width 608 height 944
click at [73, 205] on link "Configure" at bounding box center [77, 205] width 99 height 17
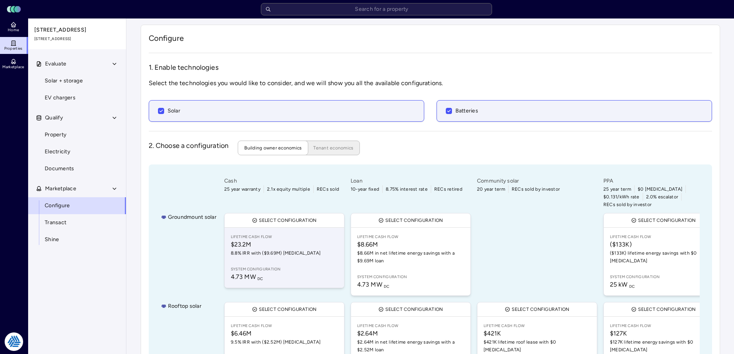
click at [265, 241] on span "$23.2M" at bounding box center [284, 244] width 107 height 9
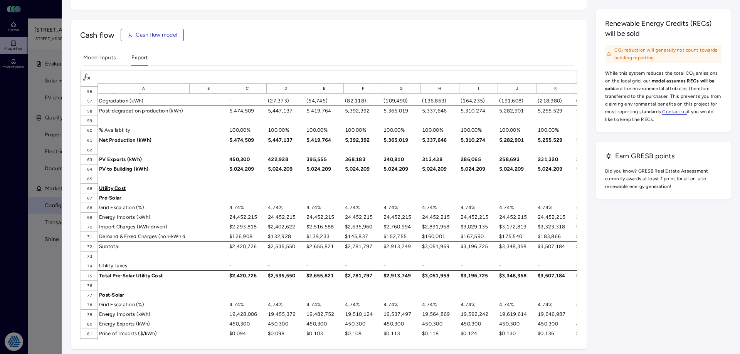
scroll to position [501, 0]
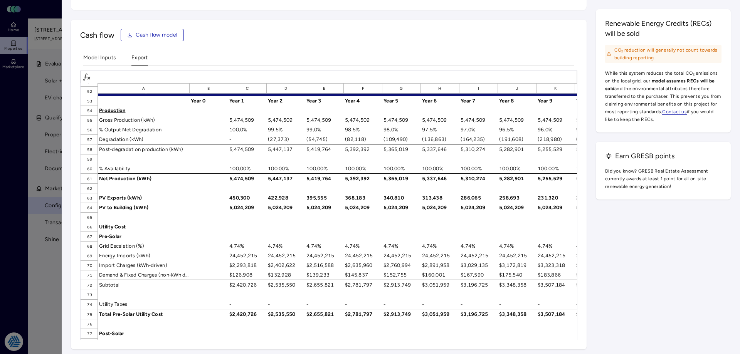
click at [328, 36] on div "Cash flow Cash flow model" at bounding box center [328, 35] width 497 height 12
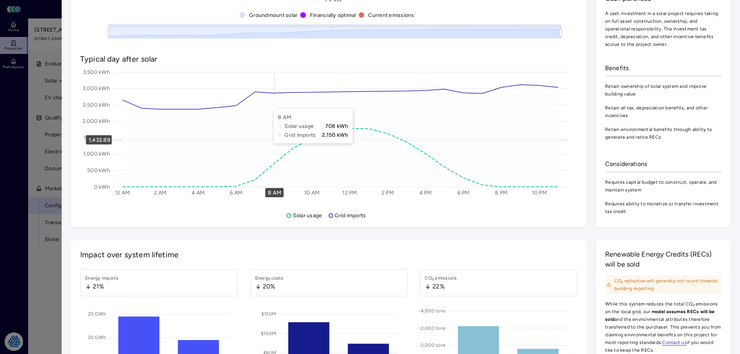
scroll to position [732, 0]
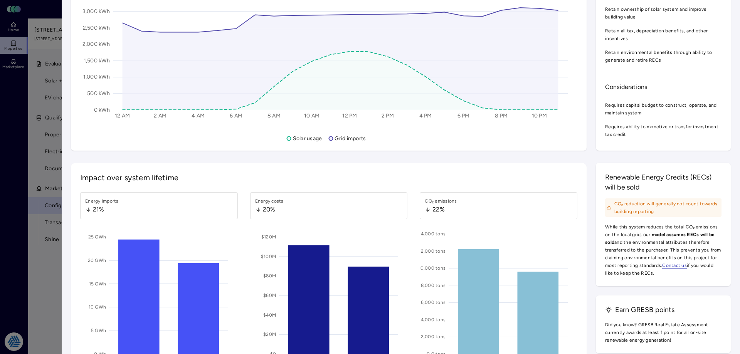
drag, startPoint x: 108, startPoint y: 210, endPoint x: 73, endPoint y: 210, distance: 35.1
click at [73, 210] on div "Impact over system lifetime Energy imports 21% 0 Wh 5 GWh 10 GWh 15 GWh 20 GWh …" at bounding box center [329, 279] width 516 height 233
click at [136, 209] on div "Energy imports 21%" at bounding box center [159, 205] width 149 height 17
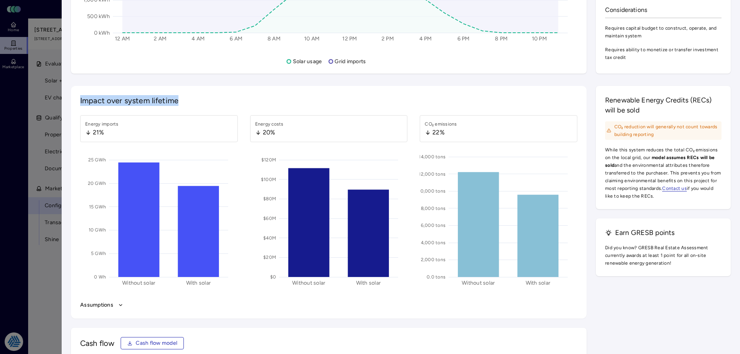
drag, startPoint x: 80, startPoint y: 99, endPoint x: 178, endPoint y: 106, distance: 98.9
click at [178, 106] on div "Impact over system lifetime Energy imports 21% 0 Wh 5 GWh 10 GWh 15 GWh 20 GWh …" at bounding box center [329, 202] width 516 height 233
drag, startPoint x: 92, startPoint y: 133, endPoint x: 113, endPoint y: 134, distance: 20.8
click at [113, 134] on div "21%" at bounding box center [102, 132] width 34 height 9
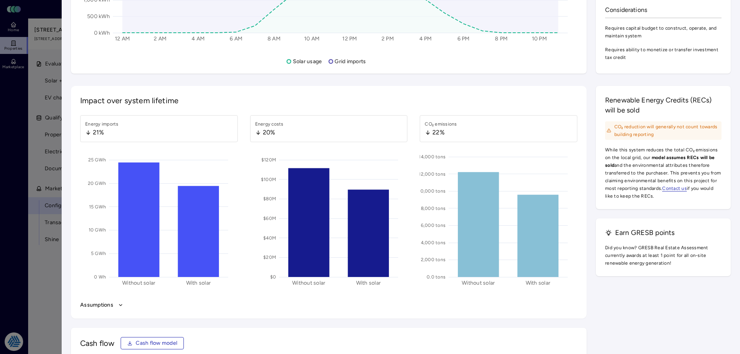
click at [113, 134] on div "21%" at bounding box center [102, 132] width 34 height 9
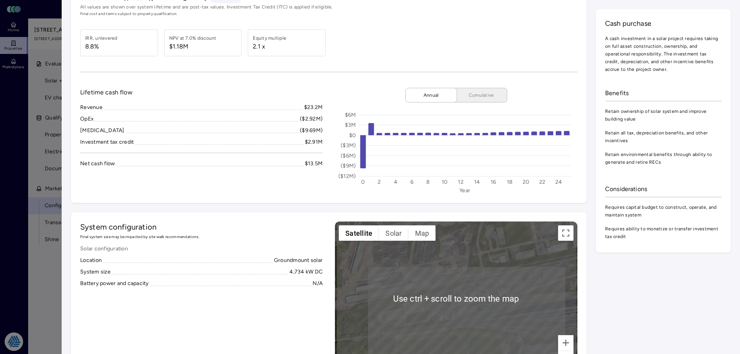
scroll to position [0, 0]
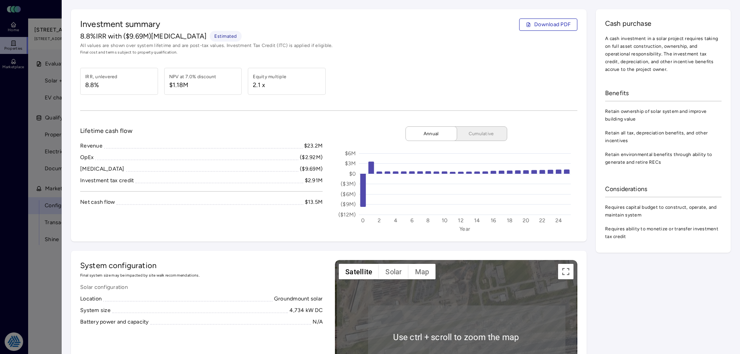
click at [539, 18] on div "Investment summary Download PDF 8.8% IRR with ($9.69M) [MEDICAL_DATA] Estimated…" at bounding box center [329, 125] width 516 height 232
click at [535, 26] on span "Download PDF" at bounding box center [552, 24] width 37 height 8
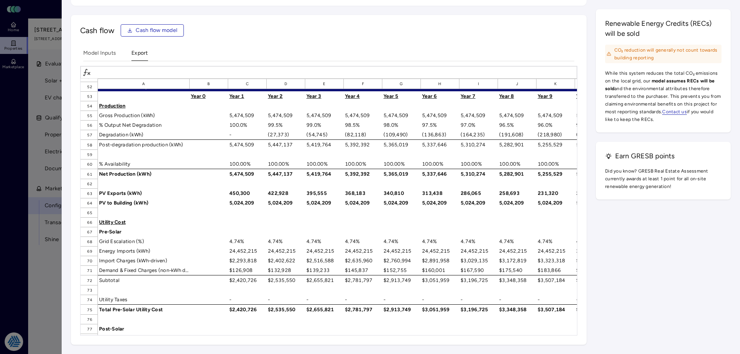
scroll to position [539, 0]
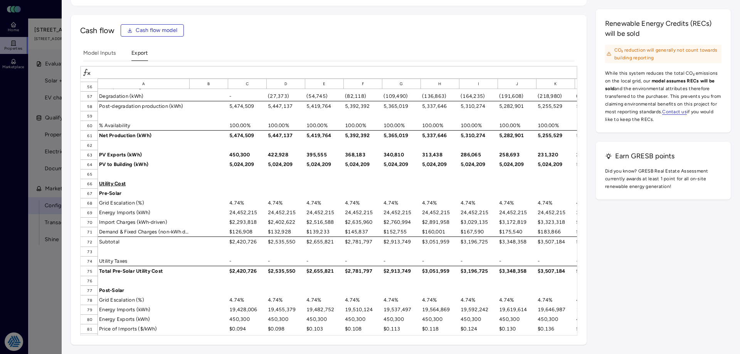
click at [45, 241] on div at bounding box center [370, 177] width 740 height 354
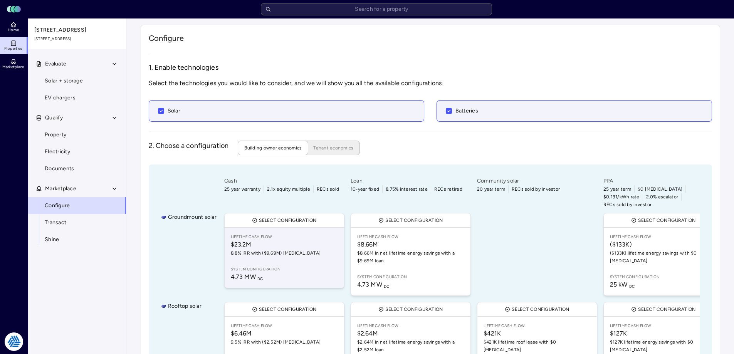
click at [289, 240] on span "$23.2M" at bounding box center [284, 244] width 107 height 9
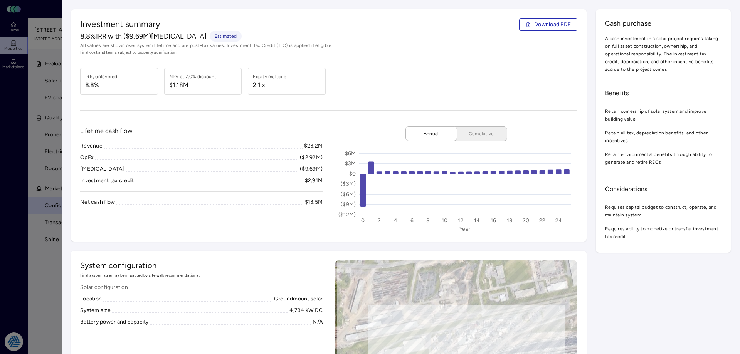
scroll to position [39, 0]
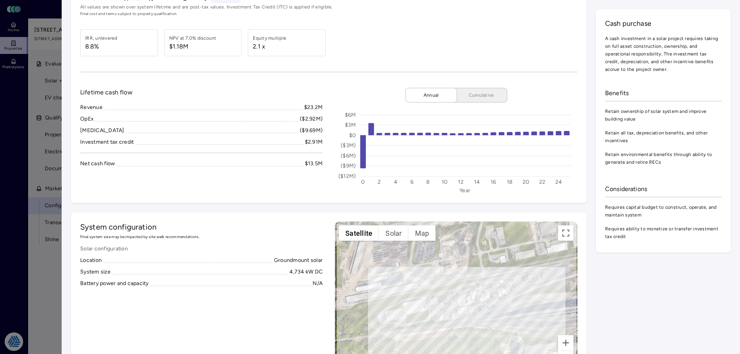
click at [243, 189] on div "Lifetime cash flow Revenue $23.2M OpEx ($2.92M) [MEDICAL_DATA] ($9.69M) Investm…" at bounding box center [201, 141] width 242 height 106
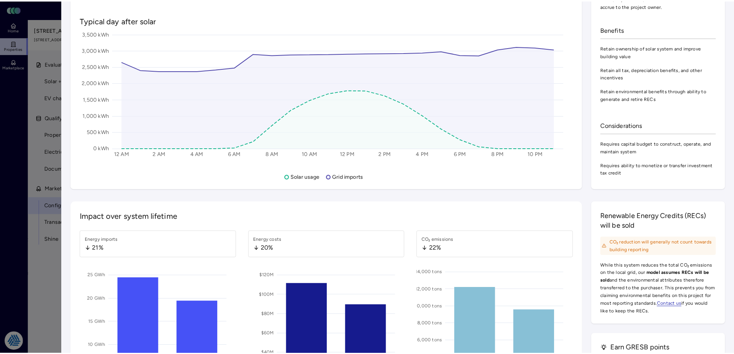
scroll to position [732, 0]
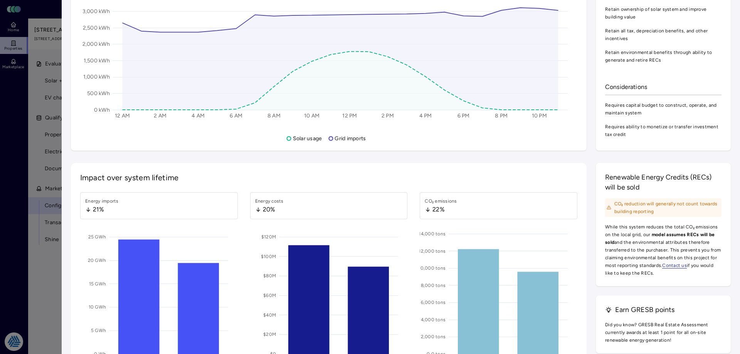
drag, startPoint x: 16, startPoint y: 128, endPoint x: 27, endPoint y: 129, distance: 11.2
click at [16, 128] on div at bounding box center [370, 177] width 740 height 354
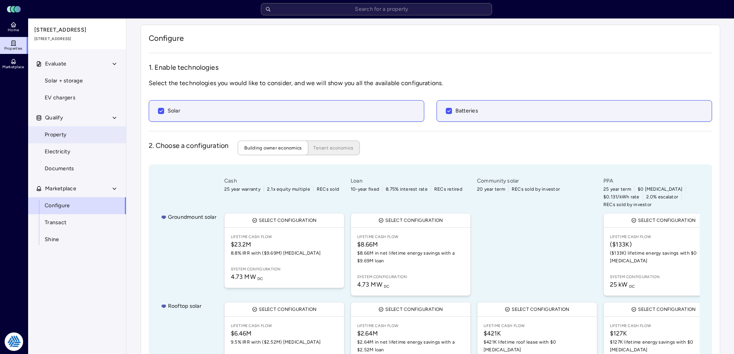
click at [53, 134] on span "Property" at bounding box center [56, 135] width 22 height 8
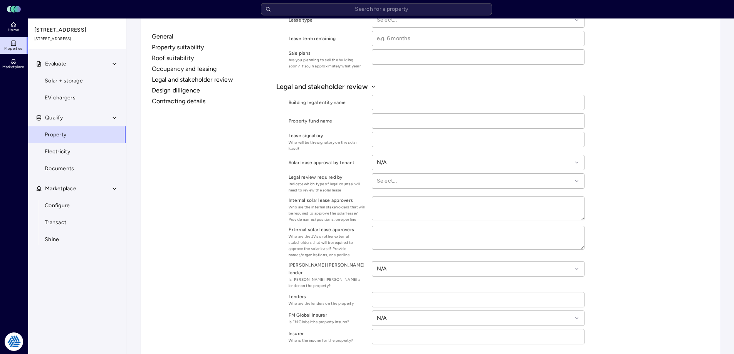
scroll to position [588, 0]
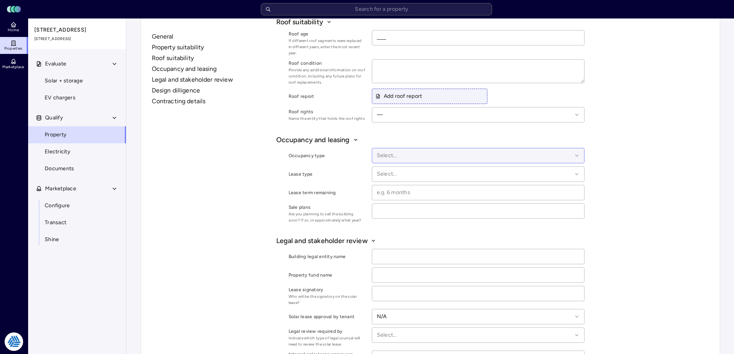
click at [398, 154] on div at bounding box center [474, 155] width 195 height 8
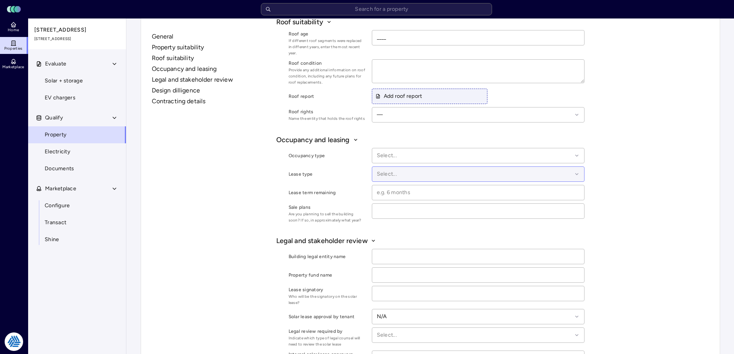
click at [398, 170] on div at bounding box center [474, 174] width 195 height 8
drag, startPoint x: 639, startPoint y: 133, endPoint x: 633, endPoint y: 132, distance: 5.9
click at [638, 132] on div "General Property suitability Roof suitability Occupancy and leasing Legal and s…" at bounding box center [430, 98] width 563 height 1266
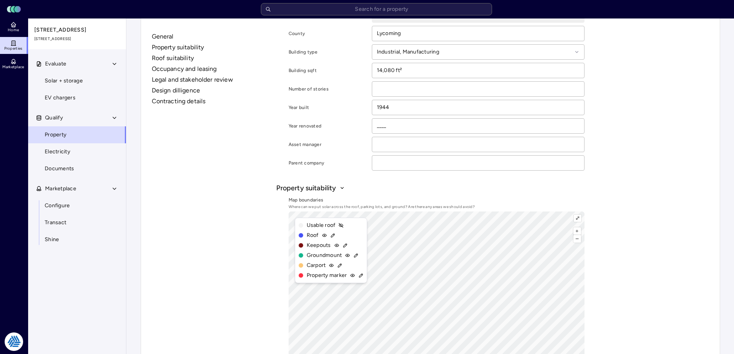
scroll to position [154, 0]
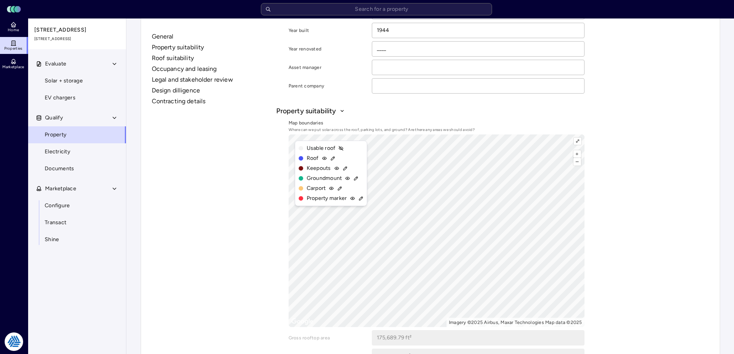
drag, startPoint x: 237, startPoint y: 114, endPoint x: 231, endPoint y: 124, distance: 11.0
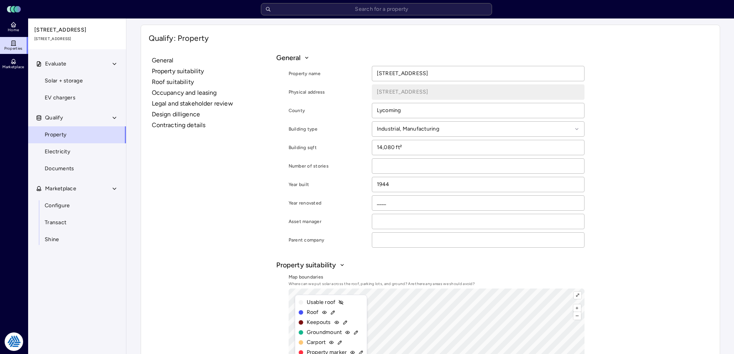
click at [58, 154] on span "Electricity" at bounding box center [57, 152] width 25 height 8
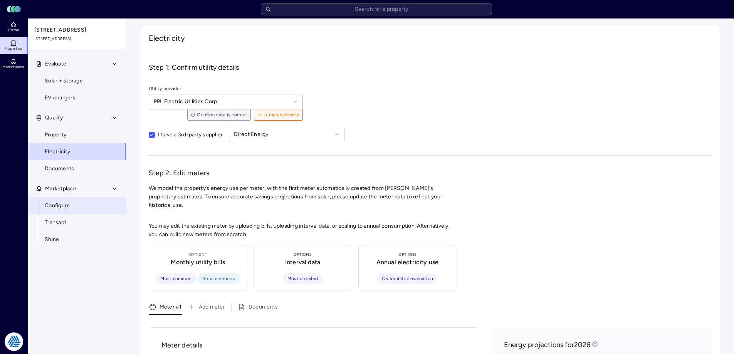
click at [67, 205] on span "Configure" at bounding box center [57, 206] width 25 height 8
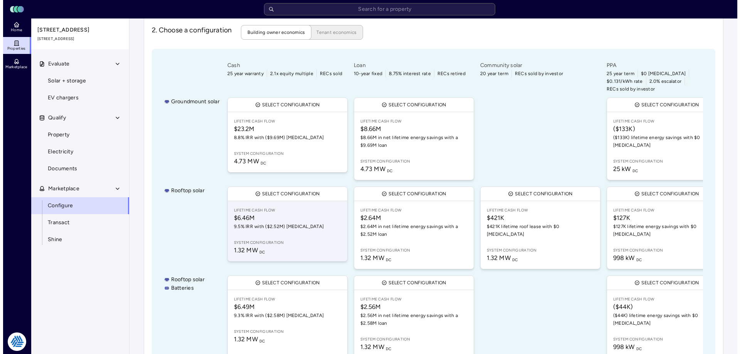
scroll to position [171, 0]
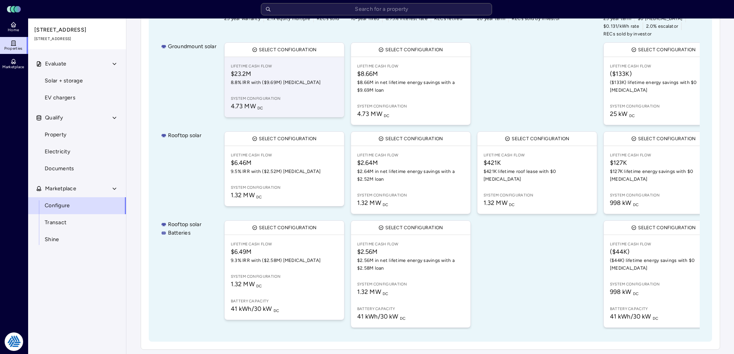
click at [270, 79] on span "8.8% IRR with ($9.69M) [MEDICAL_DATA]" at bounding box center [284, 83] width 107 height 8
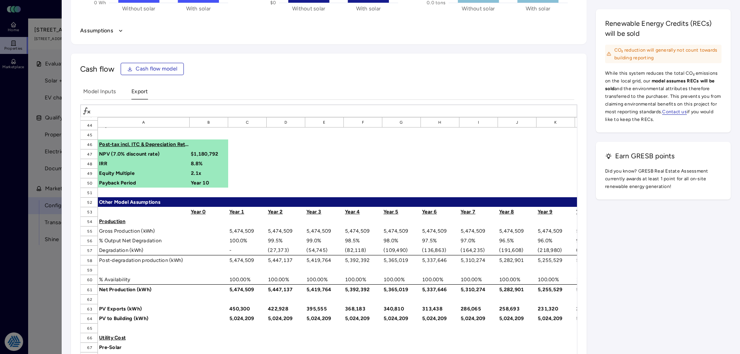
scroll to position [539, 0]
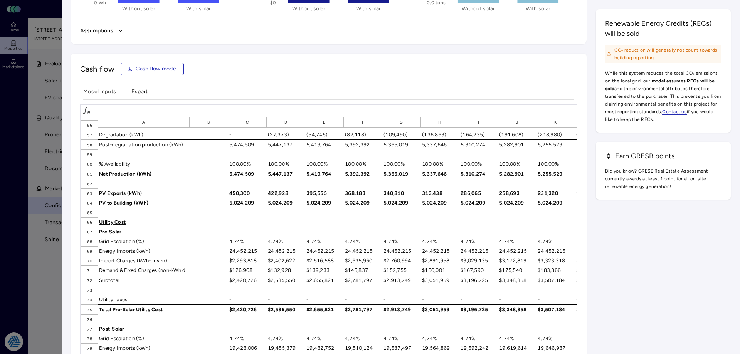
click at [22, 284] on div at bounding box center [370, 177] width 740 height 354
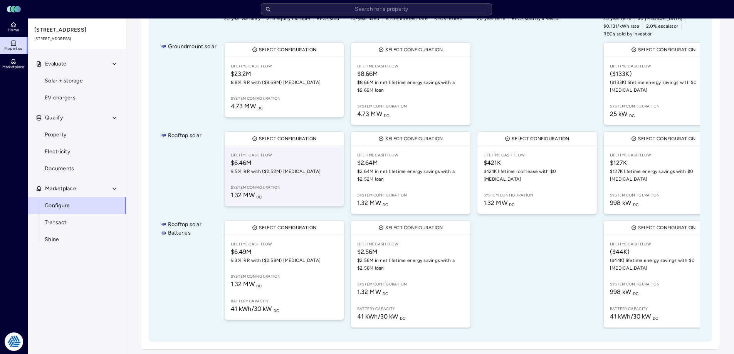
click at [266, 172] on link "Lifetime Cash Flow $6.46M 9.5% IRR with ($2.52M) [MEDICAL_DATA] System configur…" at bounding box center [284, 176] width 119 height 60
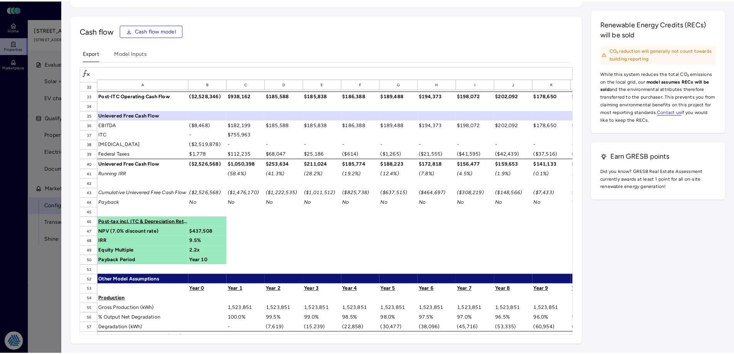
scroll to position [424, 0]
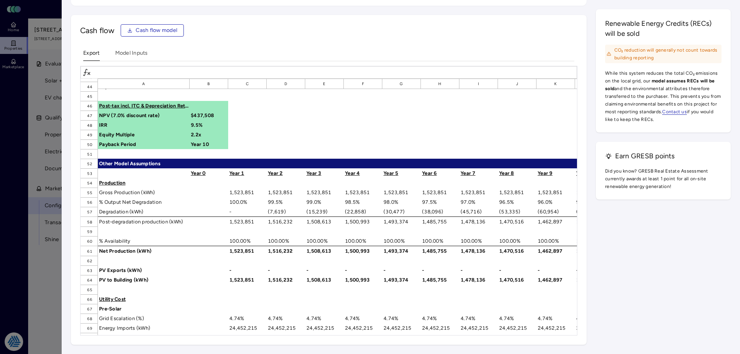
click at [52, 274] on div at bounding box center [370, 177] width 740 height 354
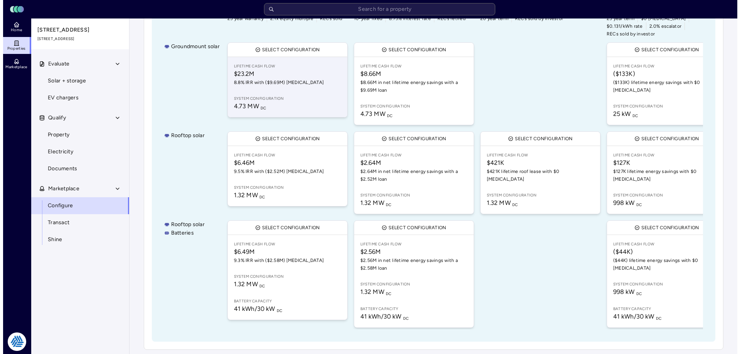
scroll to position [94, 0]
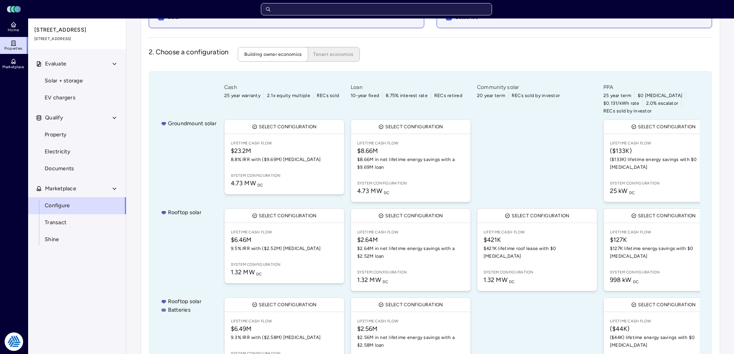
click at [368, 9] on input "text" at bounding box center [376, 9] width 231 height 12
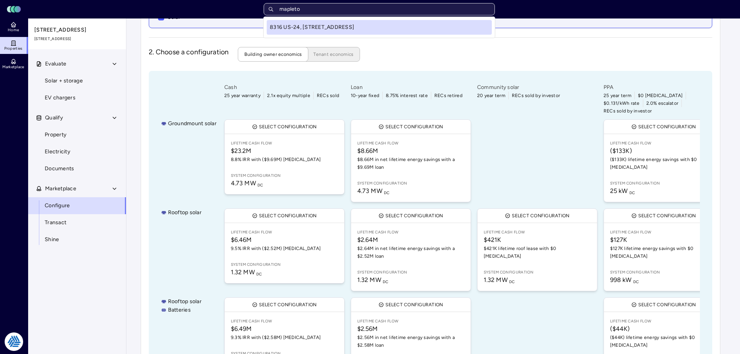
type input "mapleton"
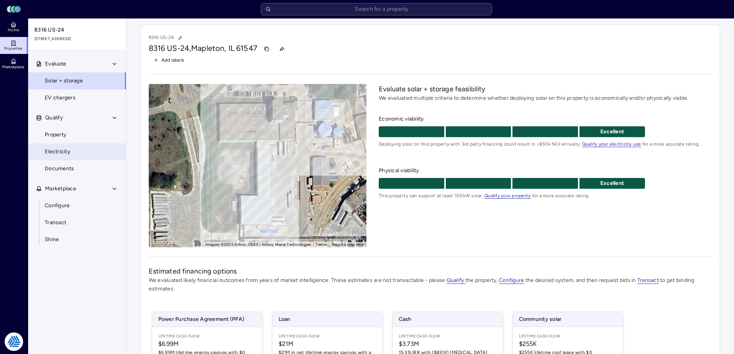
click at [69, 146] on link "Electricity" at bounding box center [77, 151] width 99 height 17
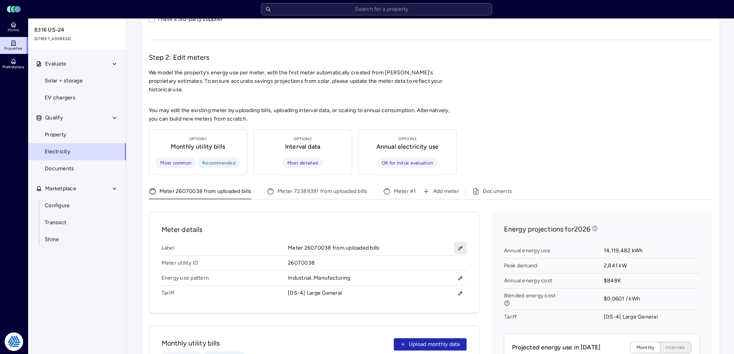
scroll to position [154, 0]
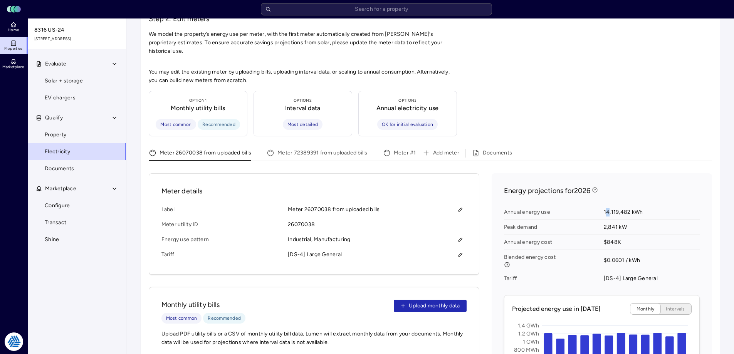
click at [609, 205] on span "14,119,482 kWh" at bounding box center [652, 212] width 96 height 15
drag, startPoint x: 605, startPoint y: 202, endPoint x: 630, endPoint y: 201, distance: 25.8
click at [630, 205] on span "14,119,482 kWh" at bounding box center [652, 212] width 96 height 15
copy span "14,119,482"
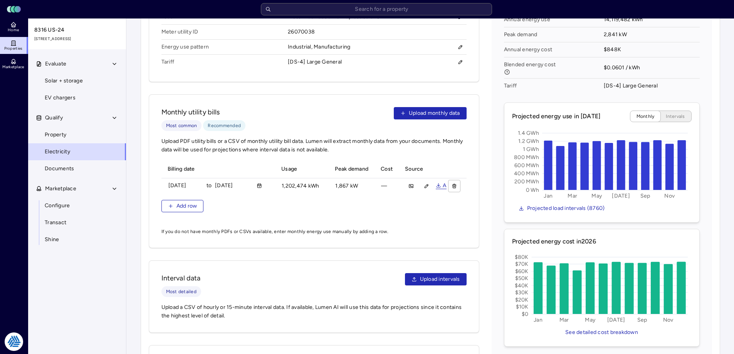
scroll to position [436, 0]
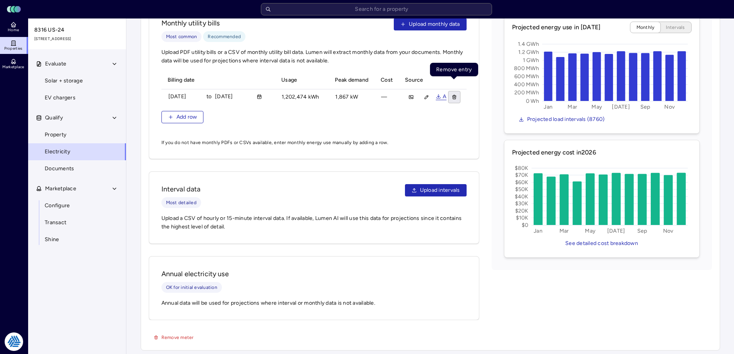
click at [452, 94] on icon "button" at bounding box center [454, 96] width 5 height 5
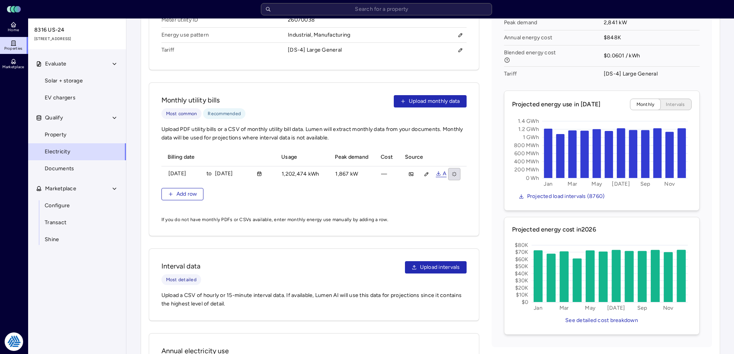
scroll to position [282, 0]
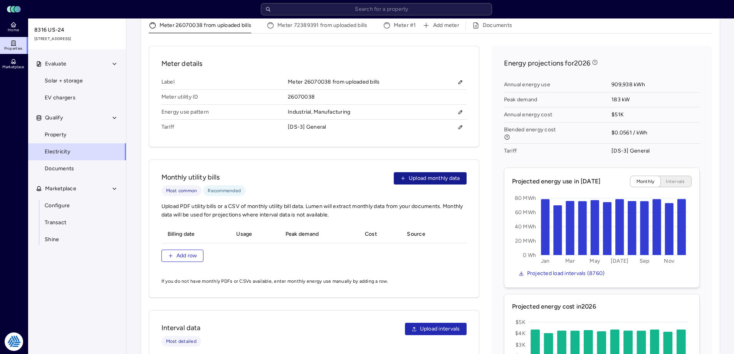
click at [433, 174] on span "Upload monthly data" at bounding box center [434, 178] width 51 height 8
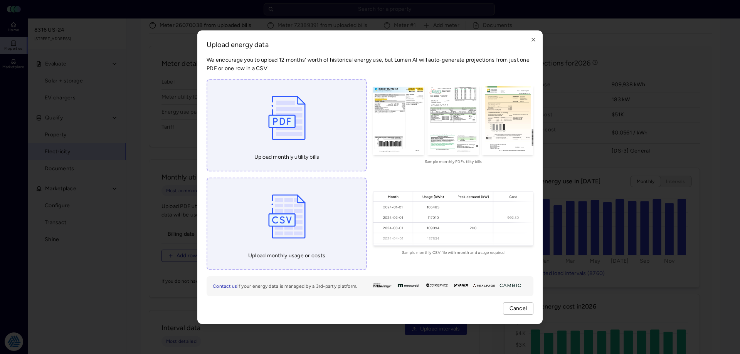
click at [307, 143] on img at bounding box center [286, 118] width 45 height 58
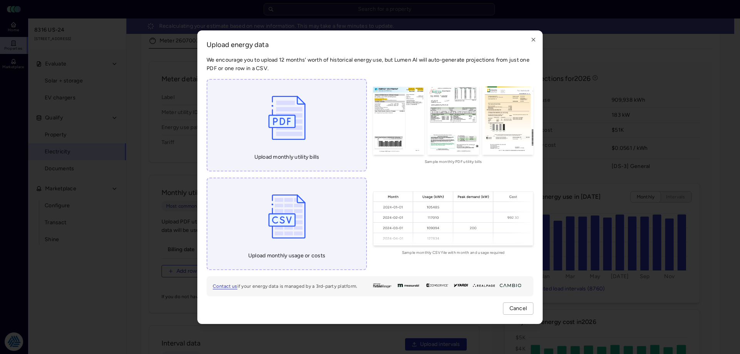
type input "C:\fakepath\Ameren - 7767331132 - Electricity - [DATE].pdf"
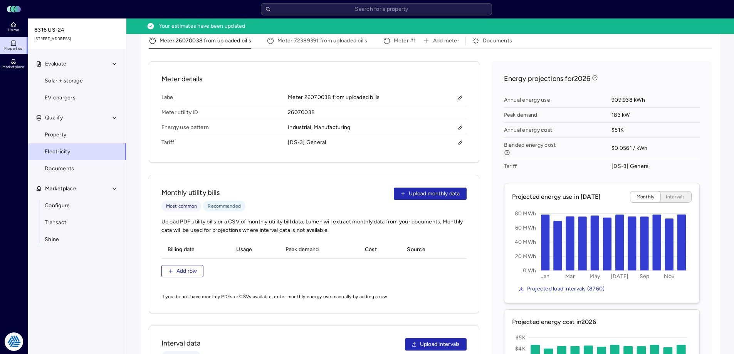
click at [483, 164] on div "Meter details Label Meter 26070038 from uploaded bills Meter utility ID 2607003…" at bounding box center [430, 272] width 563 height 422
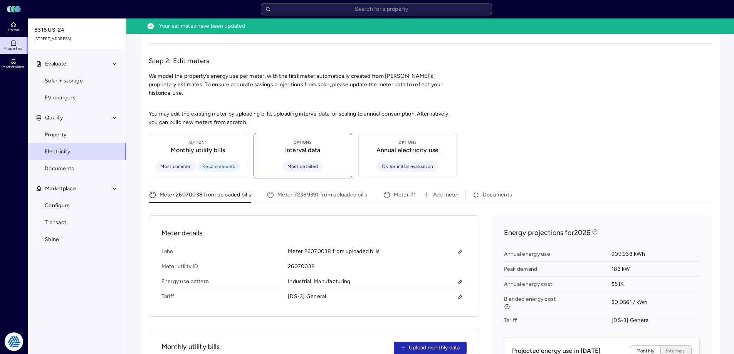
scroll to position [243, 0]
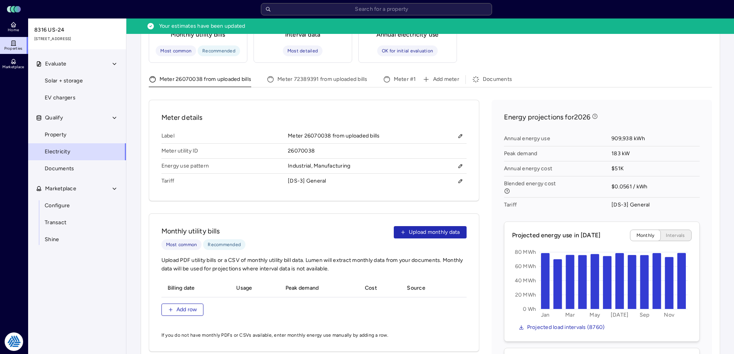
click at [313, 217] on div "Monthly utility bills Most common Recommended Upload monthly data Upload PDF ut…" at bounding box center [314, 282] width 331 height 138
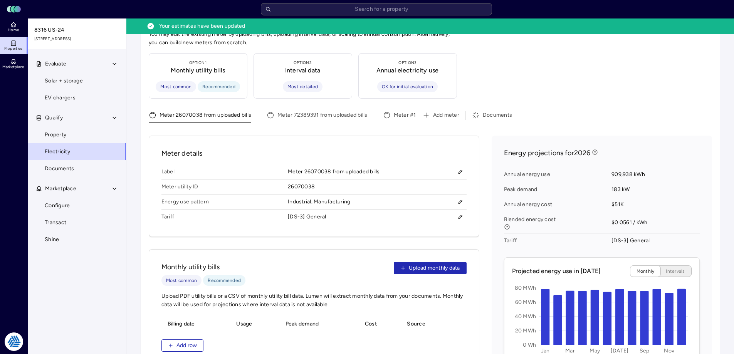
scroll to position [284, 0]
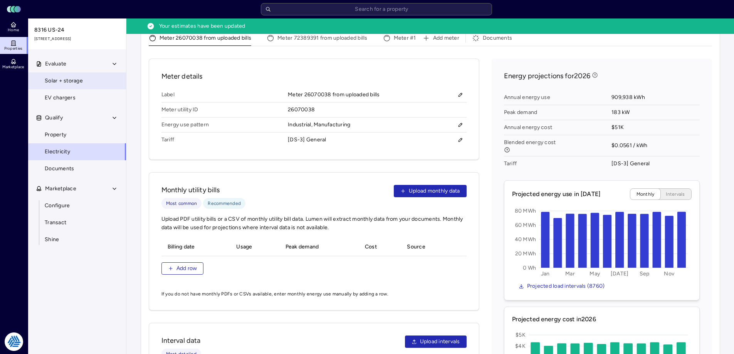
click at [82, 86] on link "Solar + storage" at bounding box center [77, 80] width 99 height 17
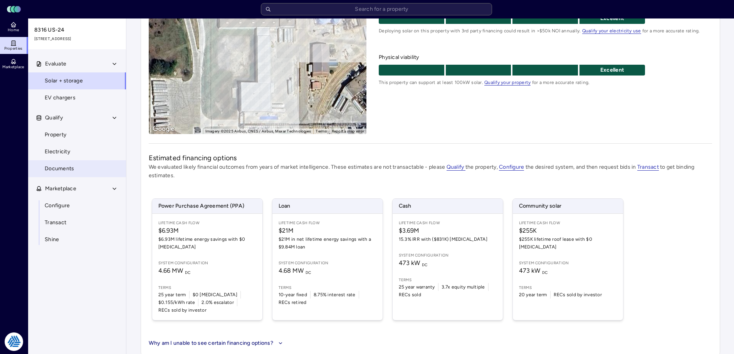
scroll to position [75, 0]
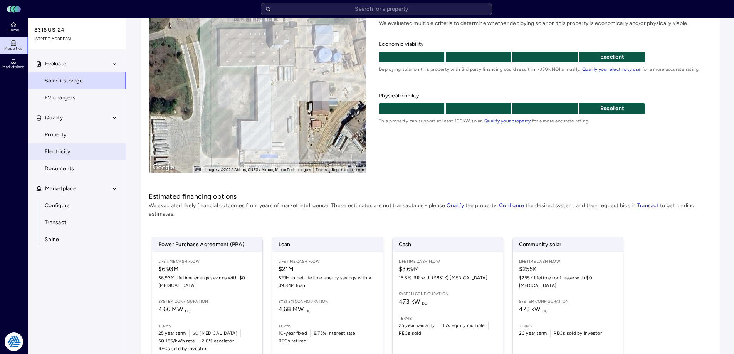
click at [79, 148] on link "Electricity" at bounding box center [77, 151] width 99 height 17
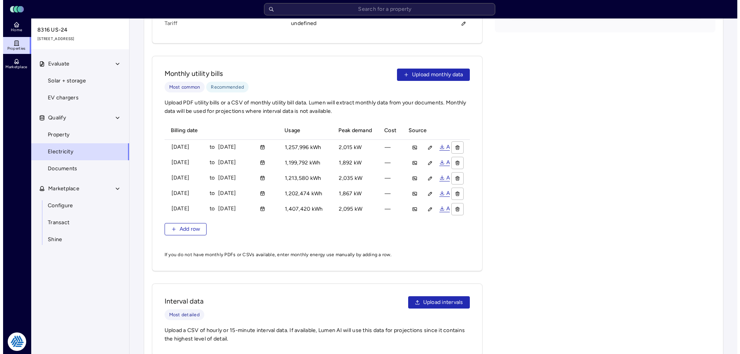
scroll to position [308, 0]
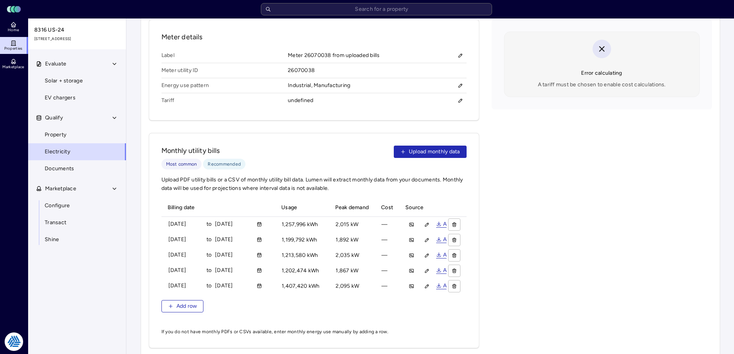
click at [315, 151] on div "Monthly utility bills Most common Recommended Upload monthly data" at bounding box center [313, 158] width 305 height 24
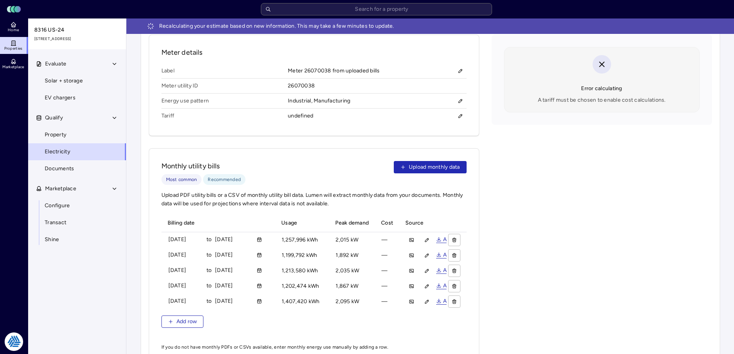
click at [488, 124] on div "Meter details Label Meter 26070038 from uploaded bills Meter utility ID 2607003…" at bounding box center [430, 280] width 563 height 490
click at [352, 10] on input "text" at bounding box center [376, 9] width 231 height 12
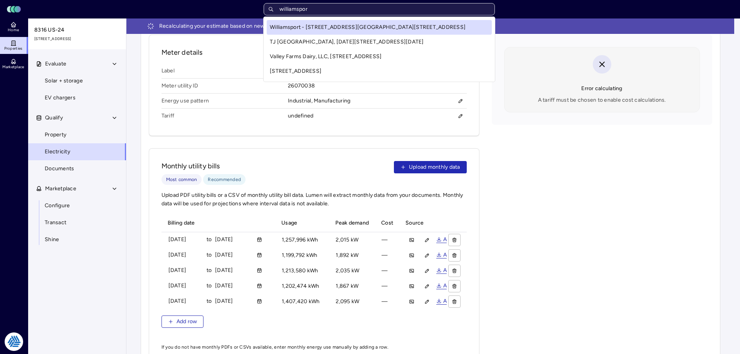
type input "williamsport"
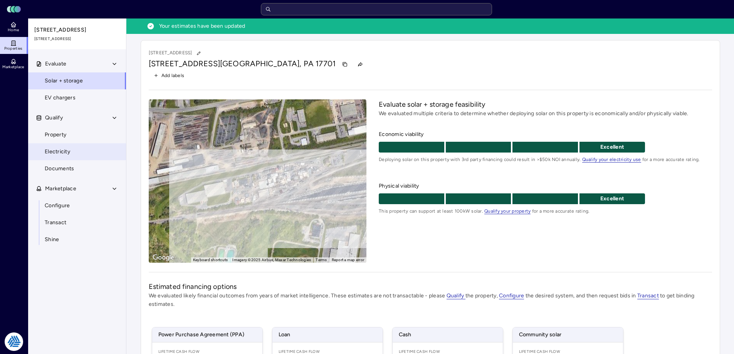
click at [67, 144] on link "Electricity" at bounding box center [77, 151] width 99 height 17
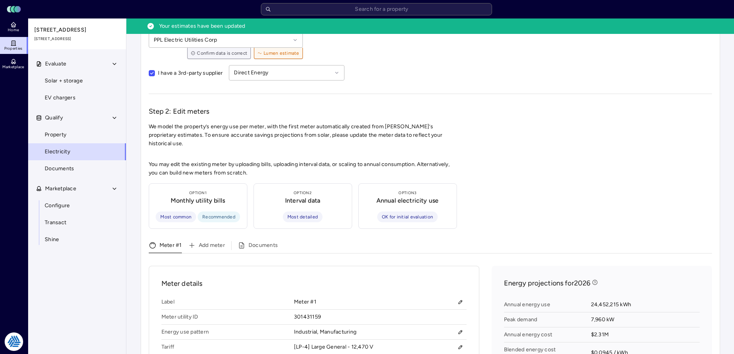
scroll to position [231, 0]
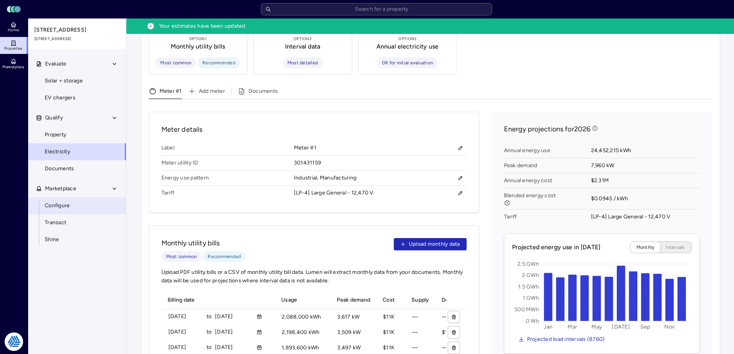
click at [108, 210] on link "Configure" at bounding box center [77, 205] width 99 height 17
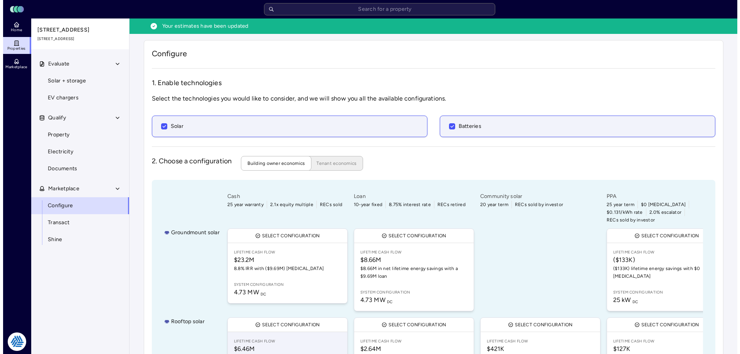
scroll to position [77, 0]
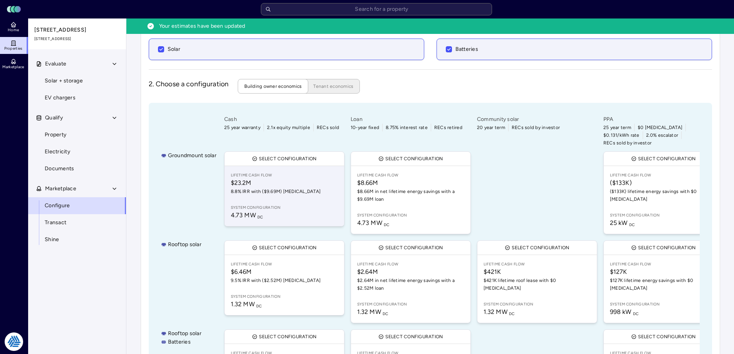
click at [281, 188] on span "8.8% IRR with ($9.69M) [MEDICAL_DATA]" at bounding box center [284, 192] width 107 height 8
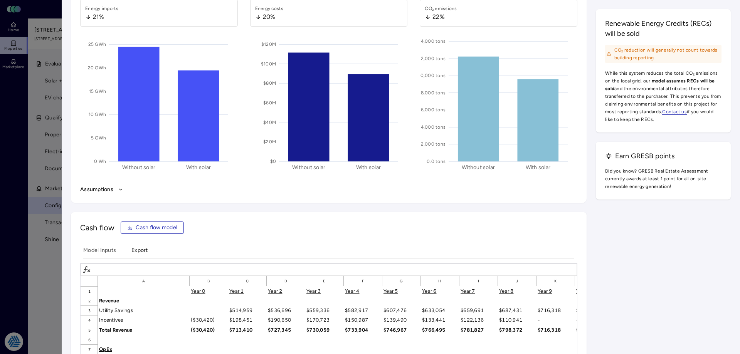
scroll to position [809, 0]
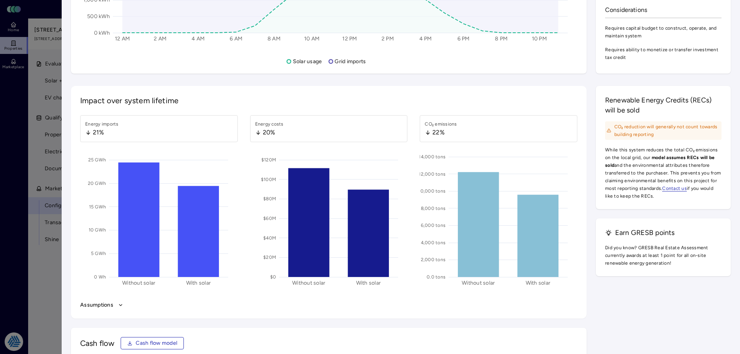
click at [36, 137] on div at bounding box center [370, 177] width 740 height 354
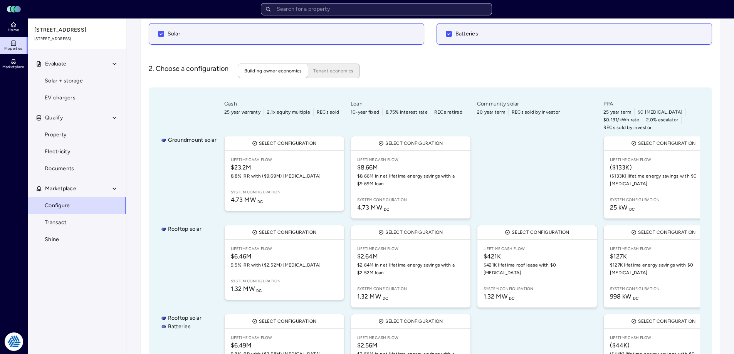
click at [328, 9] on input "text" at bounding box center [376, 9] width 231 height 12
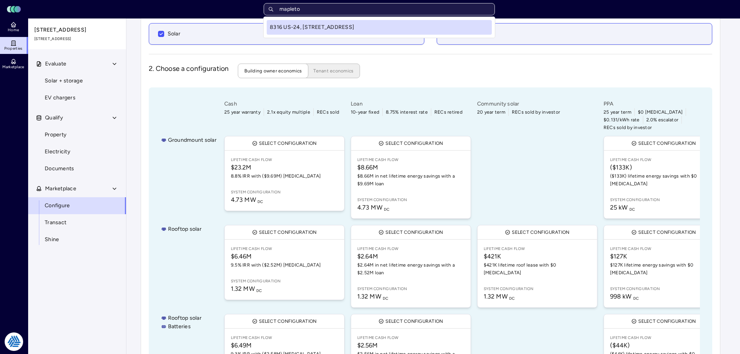
type input "mapleton"
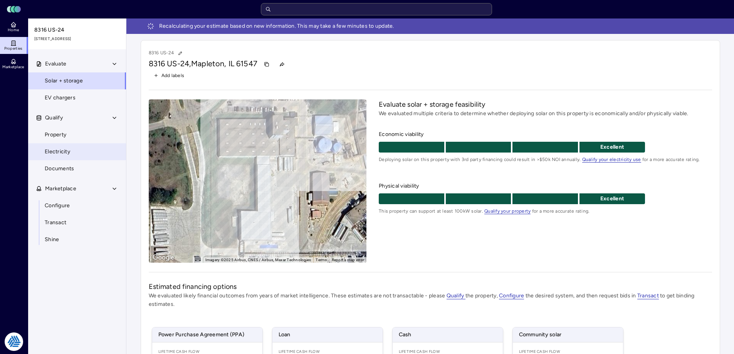
click at [83, 155] on link "Electricity" at bounding box center [77, 151] width 99 height 17
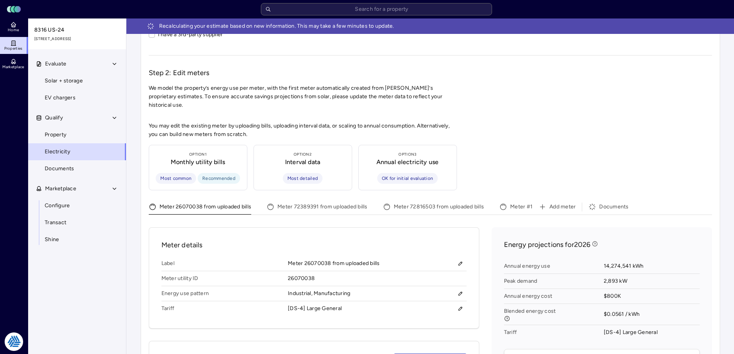
scroll to position [193, 0]
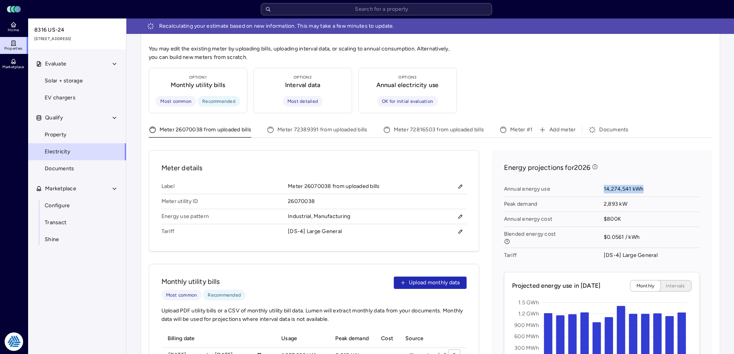
drag, startPoint x: 602, startPoint y: 180, endPoint x: 647, endPoint y: 177, distance: 45.1
click at [647, 179] on div "Annual energy use 14,274,541 kWh Peak demand 2,893 kW Annual energy cost $800K …" at bounding box center [602, 222] width 196 height 87
click at [647, 182] on span "14,274,541 kWh" at bounding box center [652, 189] width 96 height 15
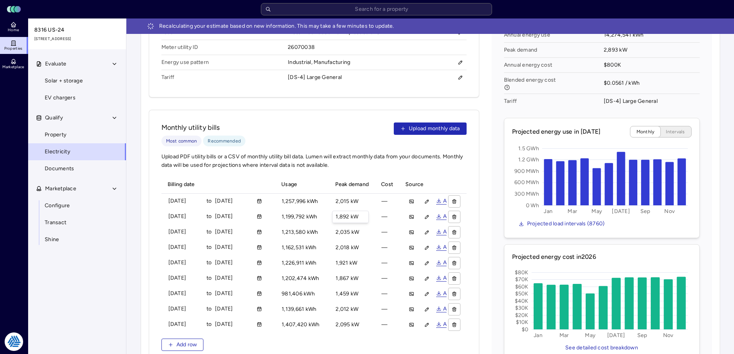
scroll to position [270, 0]
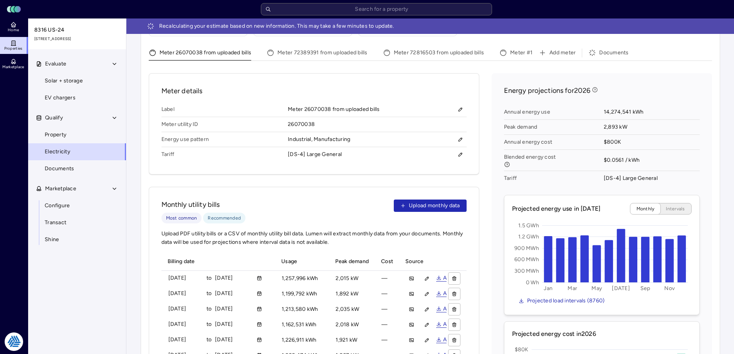
click at [496, 123] on div "Energy projections for 2026 Annual energy use 14,274,541 kWh Peak demand 2,893 …" at bounding box center [602, 262] width 220 height 378
click at [489, 124] on div "Meter details Label Meter 26070038 from uploaded bills Meter utility ID 2607003…" at bounding box center [430, 349] width 563 height 552
drag, startPoint x: 644, startPoint y: 154, endPoint x: 598, endPoint y: 148, distance: 46.3
click at [598, 148] on div "Annual energy use 14,274,541 kWh Peak demand 2,893 kW Annual energy cost $800K …" at bounding box center [602, 145] width 196 height 87
click at [598, 150] on span "Blended energy cost" at bounding box center [554, 160] width 100 height 21
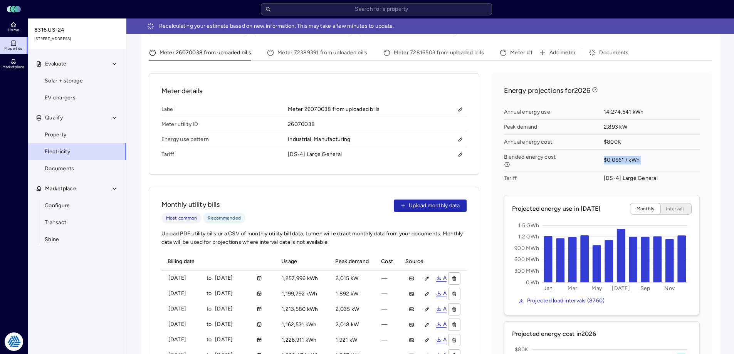
drag, startPoint x: 598, startPoint y: 148, endPoint x: 659, endPoint y: 157, distance: 61.3
click at [659, 157] on div "Annual energy use 14,274,541 kWh Peak demand 2,893 kW Annual energy cost $800K …" at bounding box center [602, 145] width 196 height 87
click at [659, 157] on span "$0.0561 / kWh" at bounding box center [652, 160] width 96 height 21
drag, startPoint x: 656, startPoint y: 150, endPoint x: 601, endPoint y: 154, distance: 55.6
click at [601, 154] on div "Annual energy use 14,274,541 kWh Peak demand 2,893 kW Annual energy cost $800K …" at bounding box center [602, 145] width 196 height 87
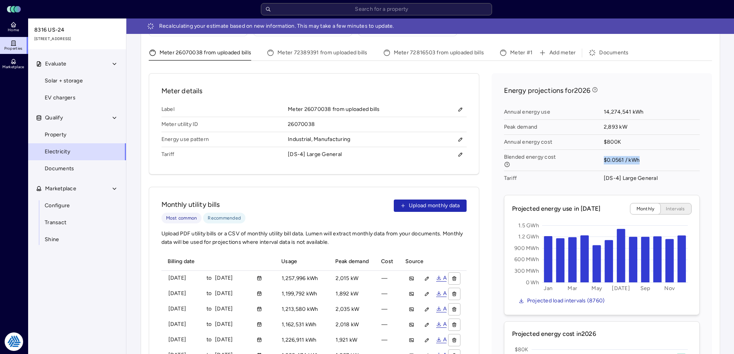
click at [601, 154] on span "Blended energy cost" at bounding box center [554, 160] width 100 height 21
click at [62, 204] on span "Configure" at bounding box center [57, 206] width 25 height 8
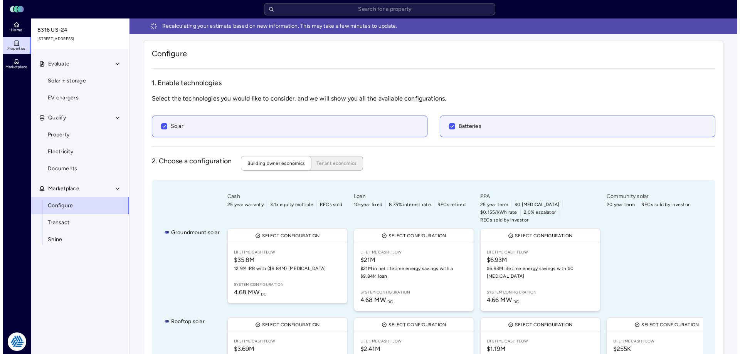
scroll to position [67, 0]
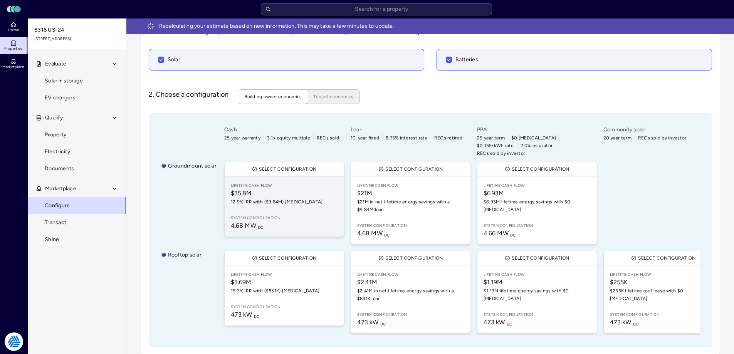
click at [284, 202] on link "Lifetime Cash Flow $35.8M 12.9% IRR with ($9.84M) [MEDICAL_DATA] System configu…" at bounding box center [284, 206] width 119 height 60
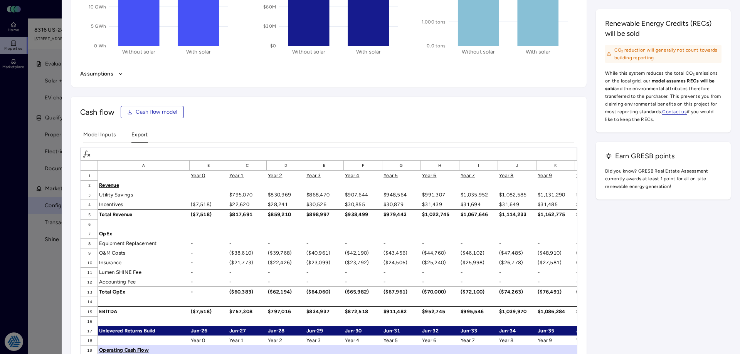
scroll to position [848, 0]
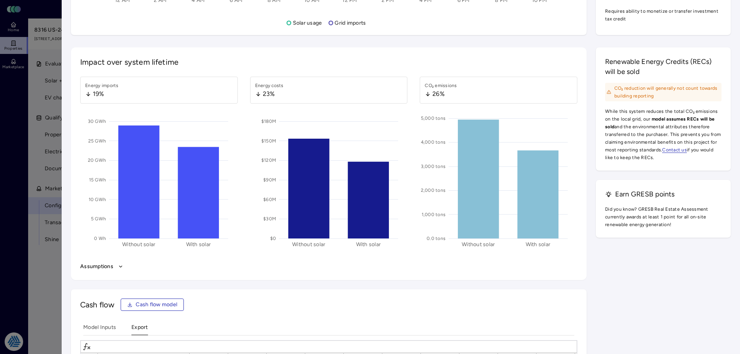
click at [250, 280] on div "Impact over system lifetime Energy imports 19% 0 Wh 5 GWh 10 GWh 15 GWh 20 GWh …" at bounding box center [329, 163] width 516 height 233
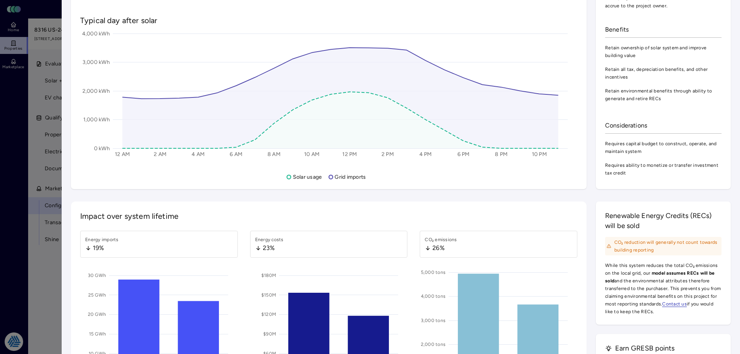
scroll to position [963, 0]
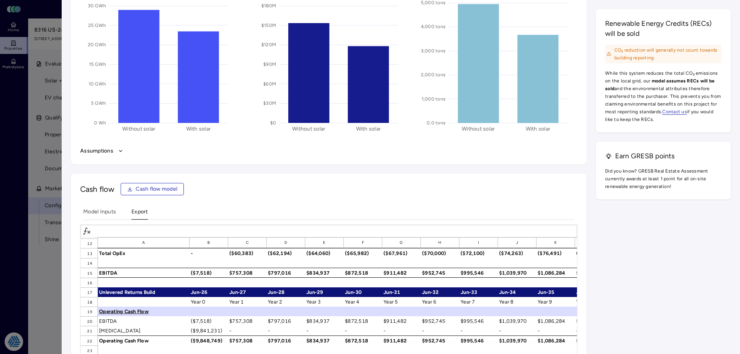
click at [107, 154] on button "Assumptions" at bounding box center [328, 151] width 497 height 8
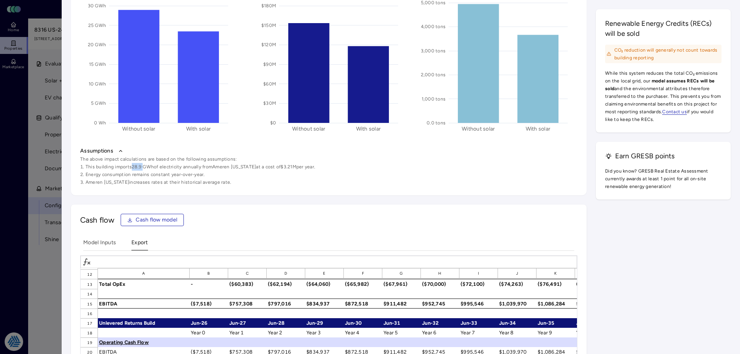
drag, startPoint x: 137, startPoint y: 165, endPoint x: 143, endPoint y: 165, distance: 6.6
click at [143, 165] on li "This building imports 28.9 GWh of electricity annually from [GEOGRAPHIC_DATA] […" at bounding box center [328, 167] width 497 height 8
drag, startPoint x: 141, startPoint y: 166, endPoint x: 124, endPoint y: 166, distance: 17.7
click at [124, 166] on li "This building imports 28.9 GWh of electricity annually from [GEOGRAPHIC_DATA] […" at bounding box center [328, 167] width 497 height 8
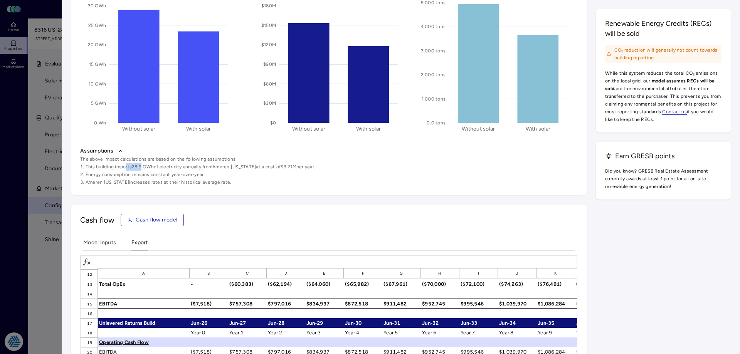
click at [124, 166] on li "This building imports 28.9 GWh of electricity annually from [GEOGRAPHIC_DATA] […" at bounding box center [328, 167] width 497 height 8
drag, startPoint x: 141, startPoint y: 166, endPoint x: 132, endPoint y: 167, distance: 8.6
click at [132, 167] on li "This building imports 28.9 GWh of electricity annually from [GEOGRAPHIC_DATA] […" at bounding box center [328, 167] width 497 height 8
drag, startPoint x: 131, startPoint y: 166, endPoint x: 143, endPoint y: 166, distance: 11.9
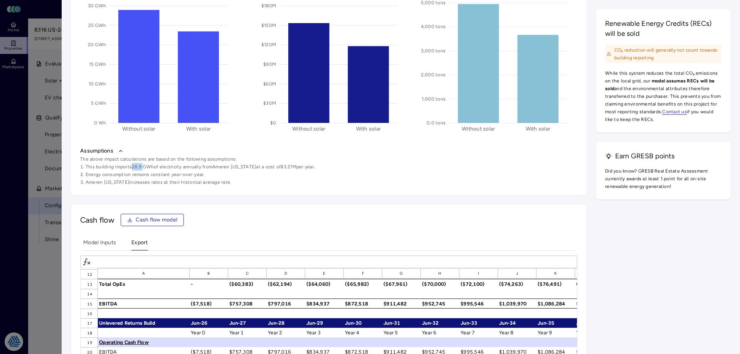
click at [143, 166] on li "This building imports 28.9 GWh of electricity annually from [GEOGRAPHIC_DATA] […" at bounding box center [328, 167] width 497 height 8
drag, startPoint x: 320, startPoint y: 170, endPoint x: 82, endPoint y: 155, distance: 238.7
drag, startPoint x: 217, startPoint y: 181, endPoint x: 105, endPoint y: 150, distance: 116.5
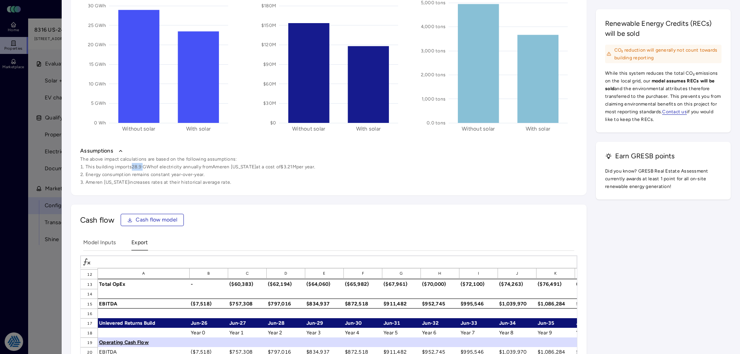
click at [257, 149] on button "Assumptions" at bounding box center [328, 151] width 497 height 8
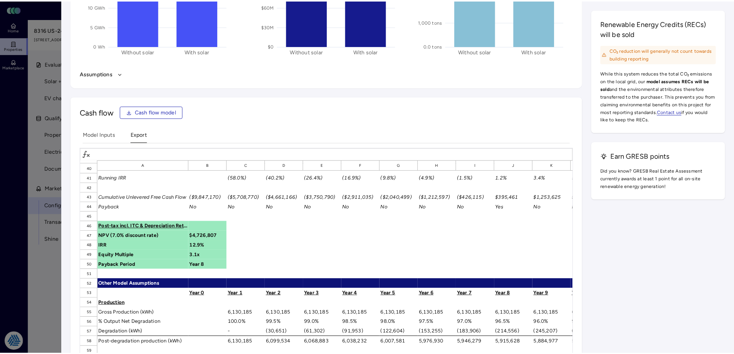
scroll to position [462, 0]
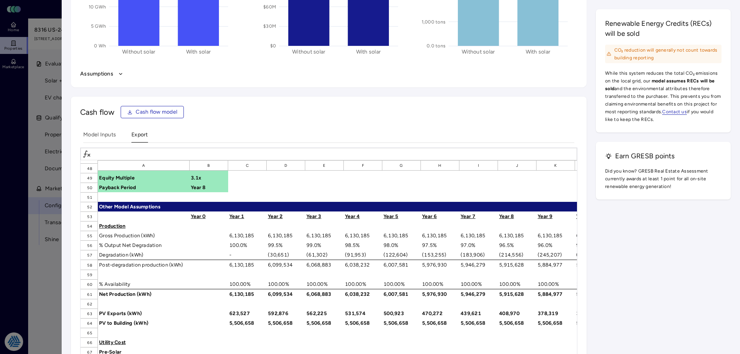
click at [40, 257] on div at bounding box center [370, 177] width 740 height 354
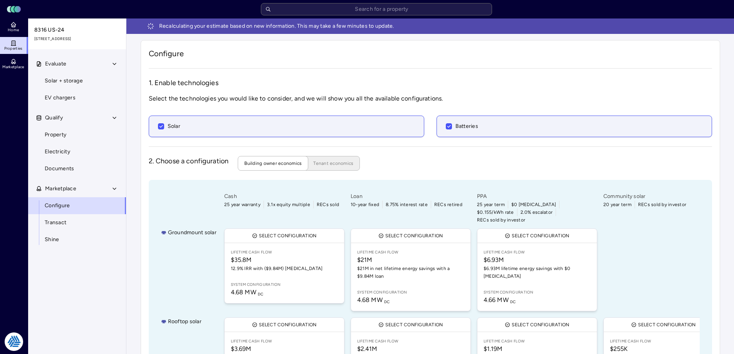
click at [82, 269] on div "Evaluate Solar + storage EV chargers Qualify Property Electricity Documents Mar…" at bounding box center [77, 213] width 99 height 317
